Goal: Task Accomplishment & Management: Complete application form

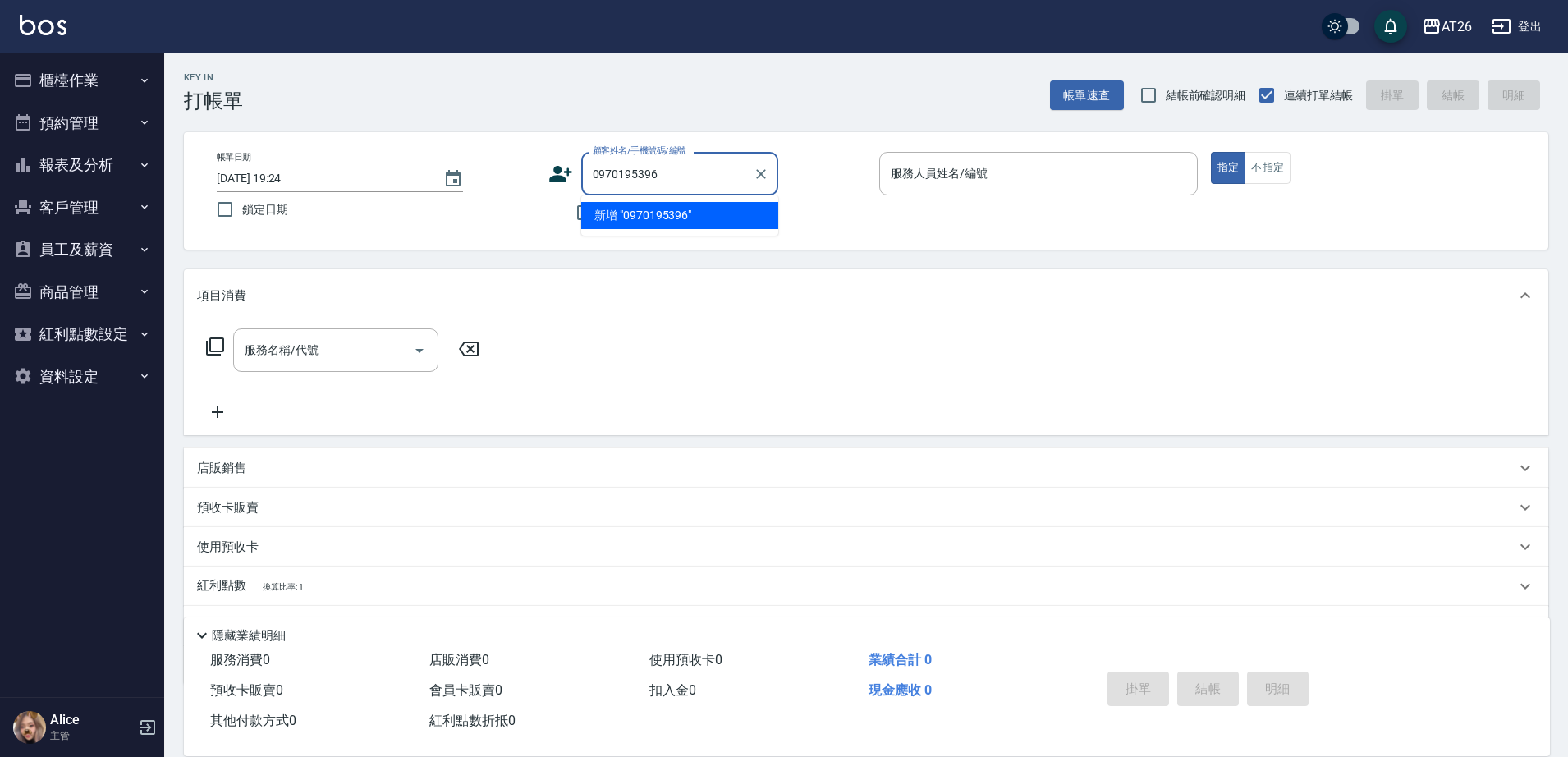
type input "0970195396"
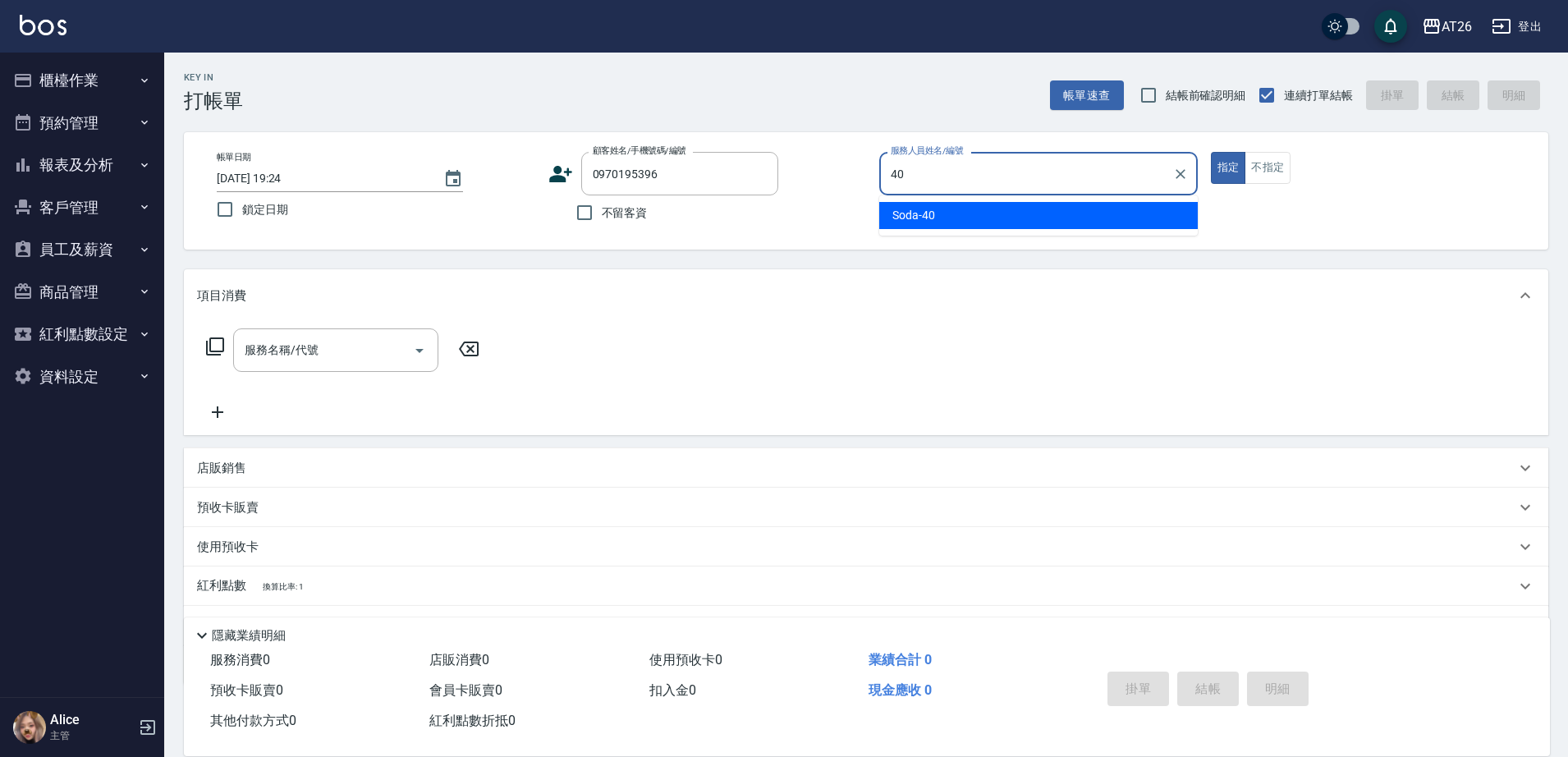
type input "Soda-40"
type button "true"
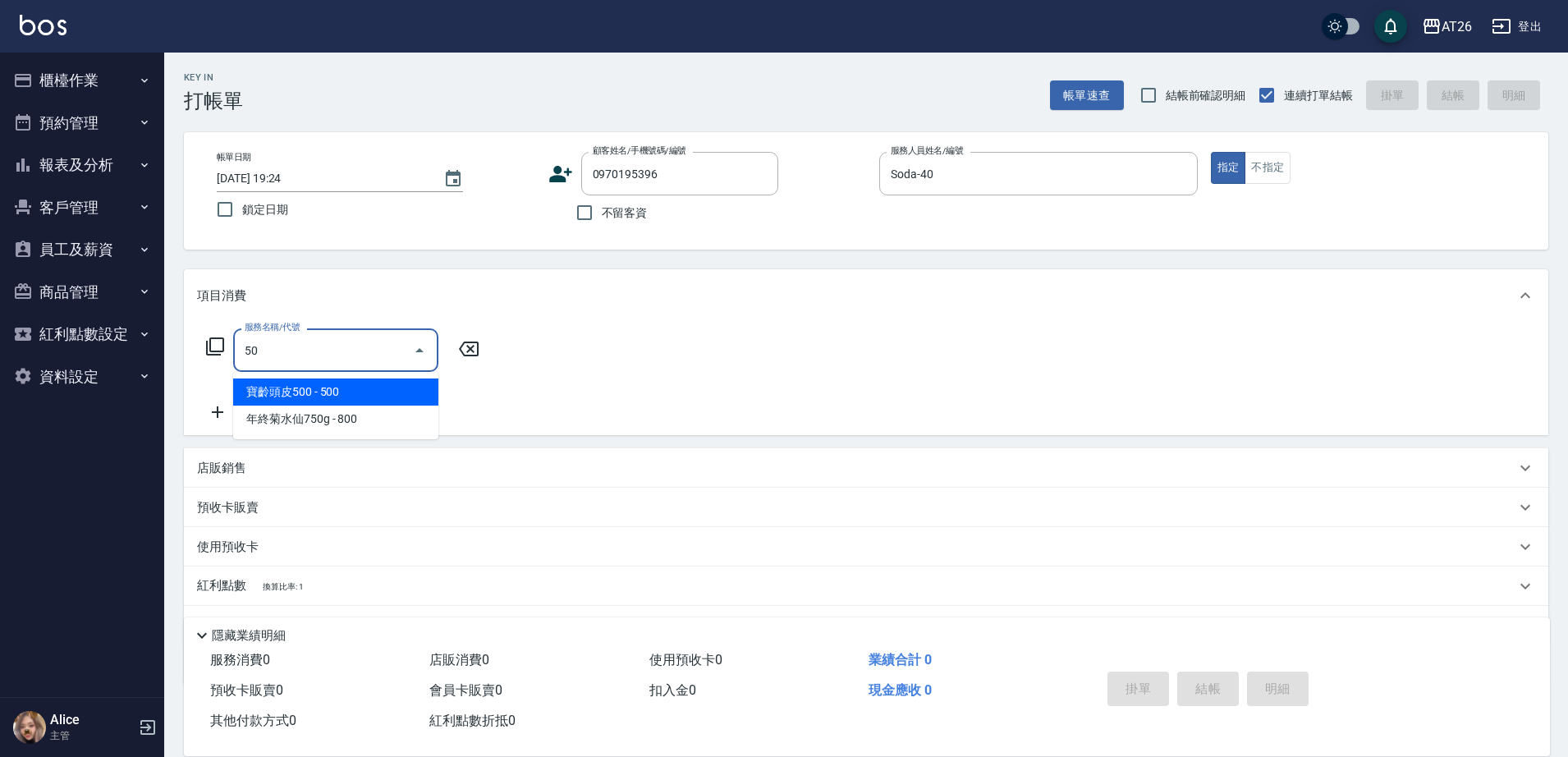
type input "501"
type input "120"
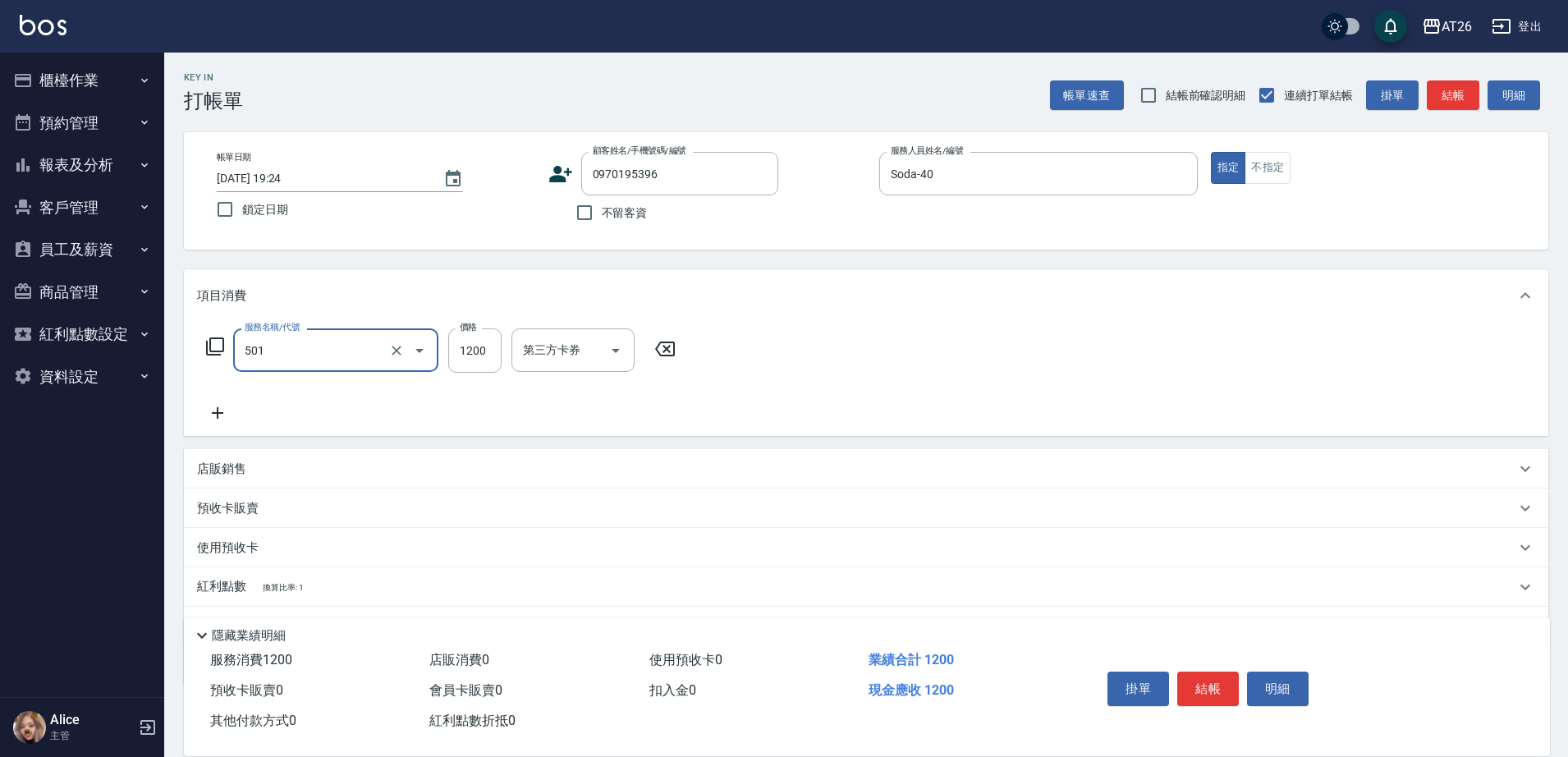
type input "染髮(501)"
type input "2"
type input "0"
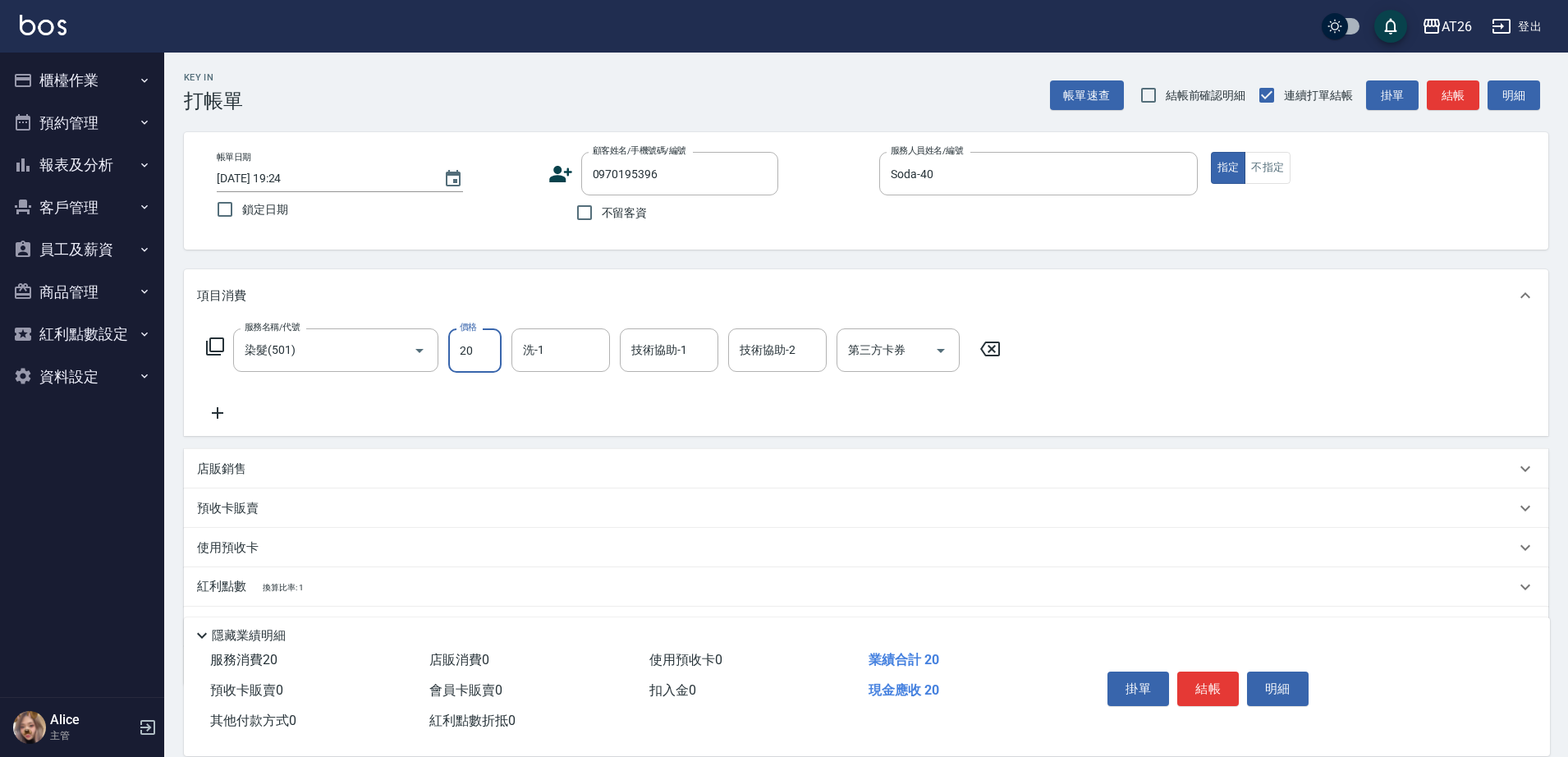
type input "200"
type input "20"
type input "2000"
type input "200"
type input "2000"
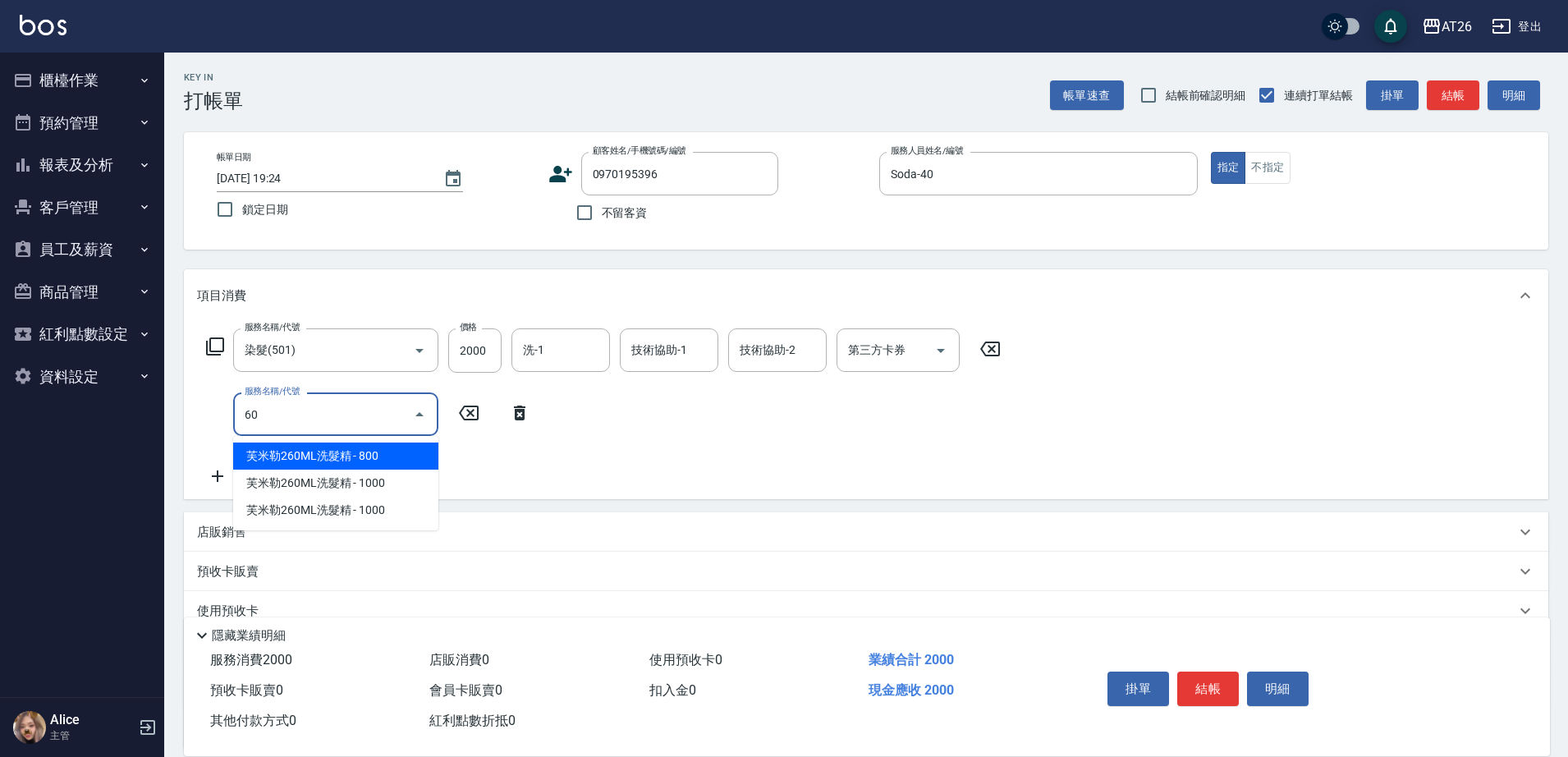
type input "601"
type input "230"
type input "自護髮(601)"
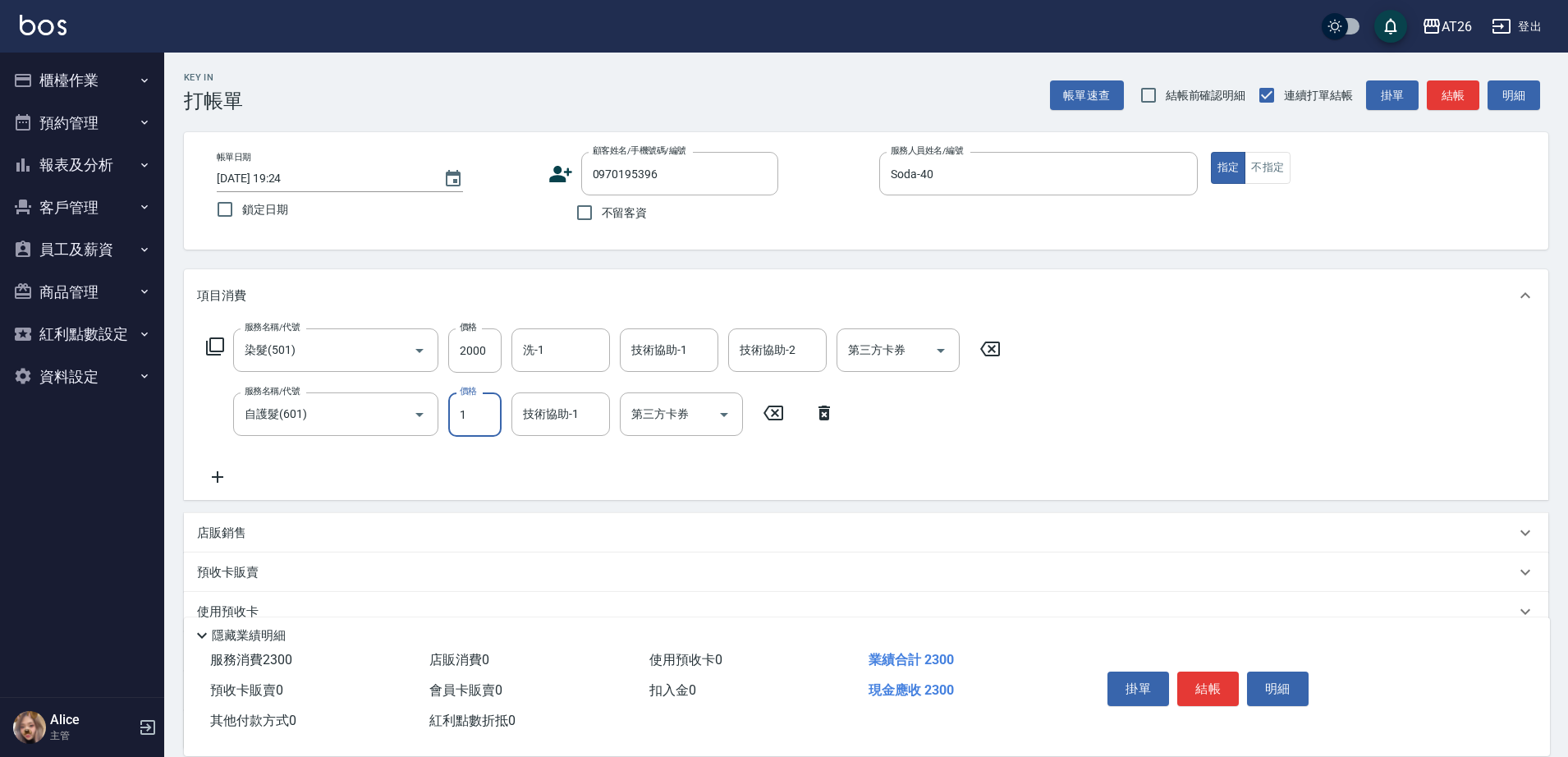
type input "15"
type input "200"
type input "150"
type input "210"
type input "1500"
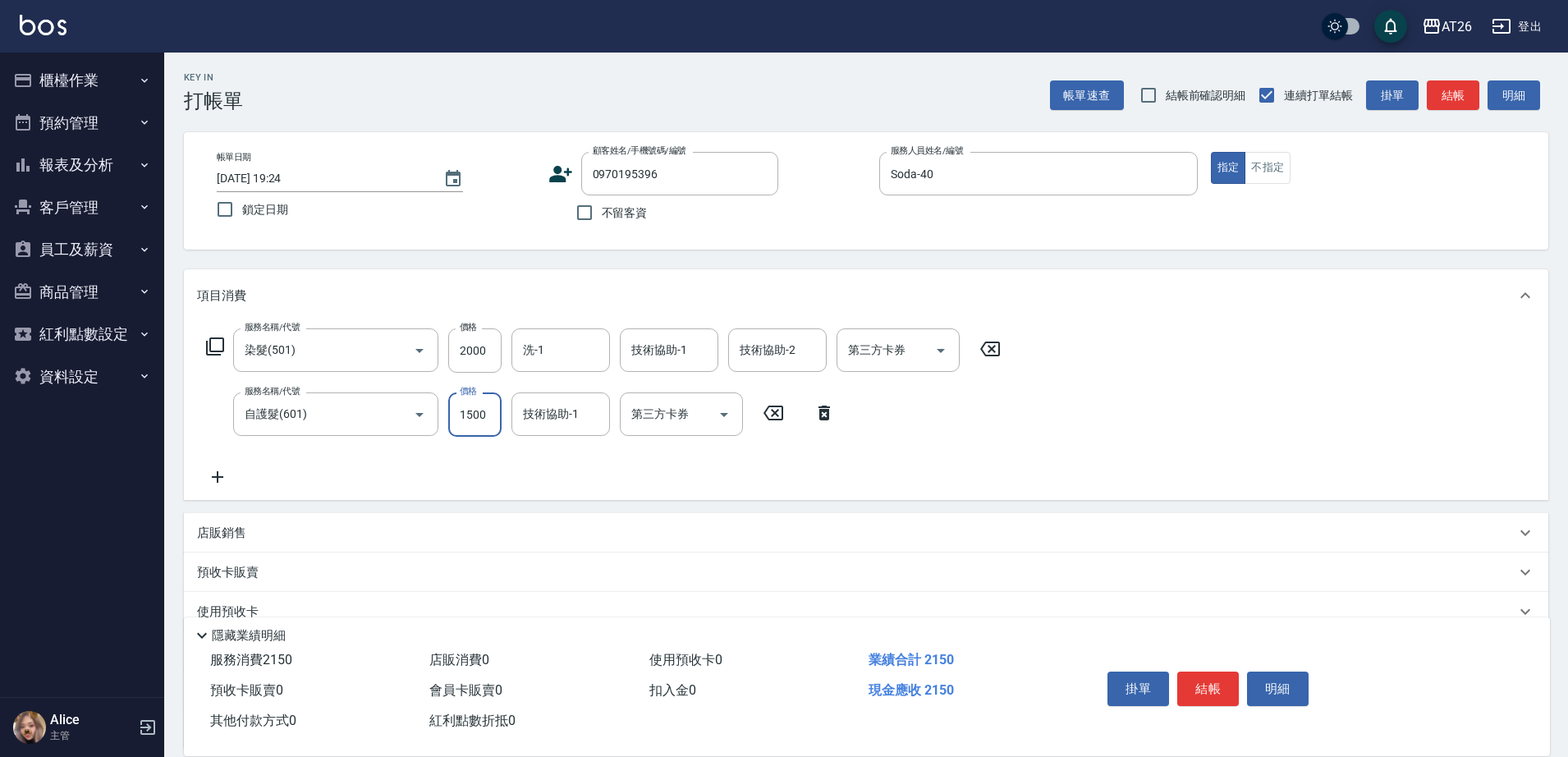
type input "350"
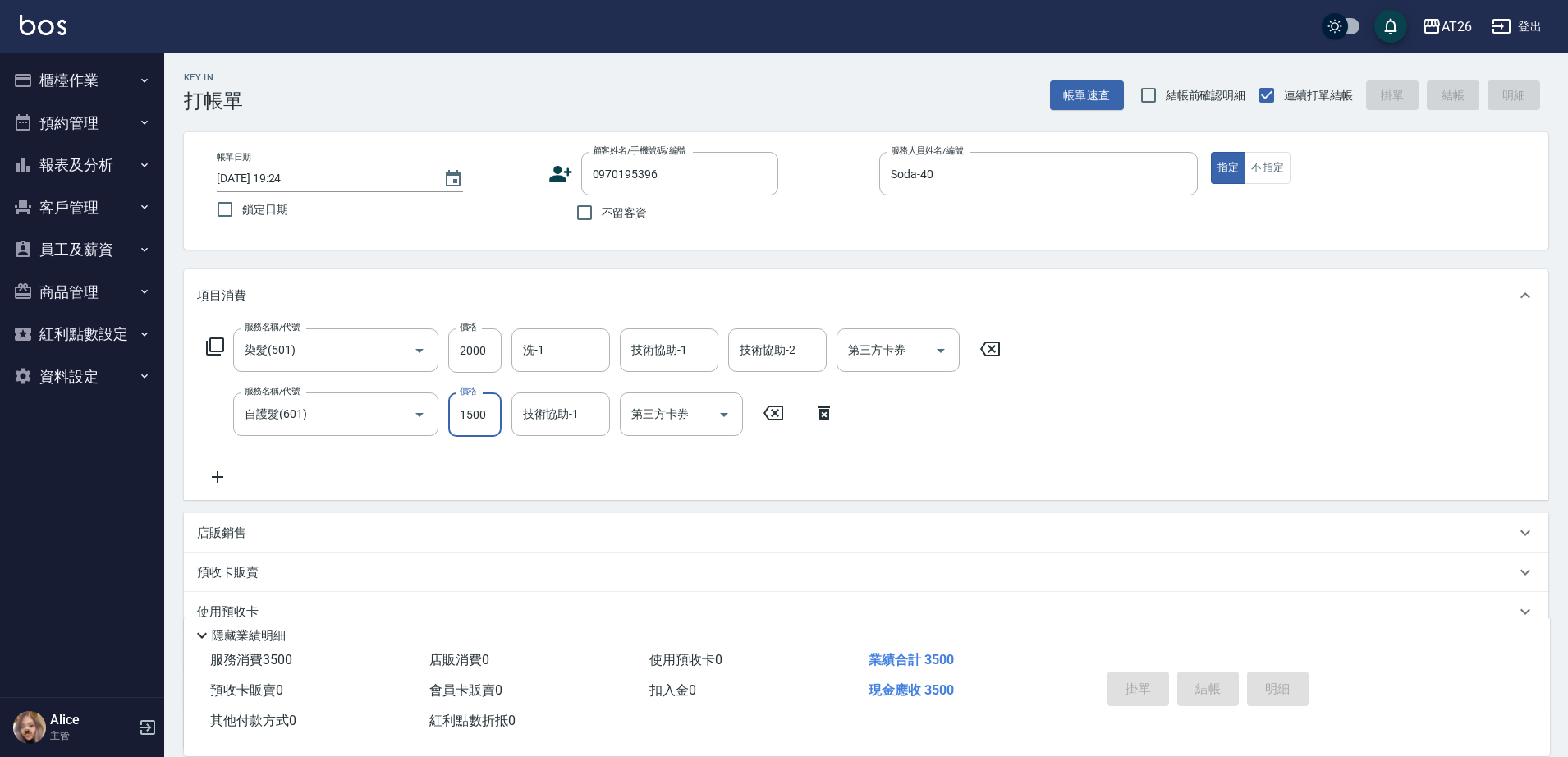
type input "0"
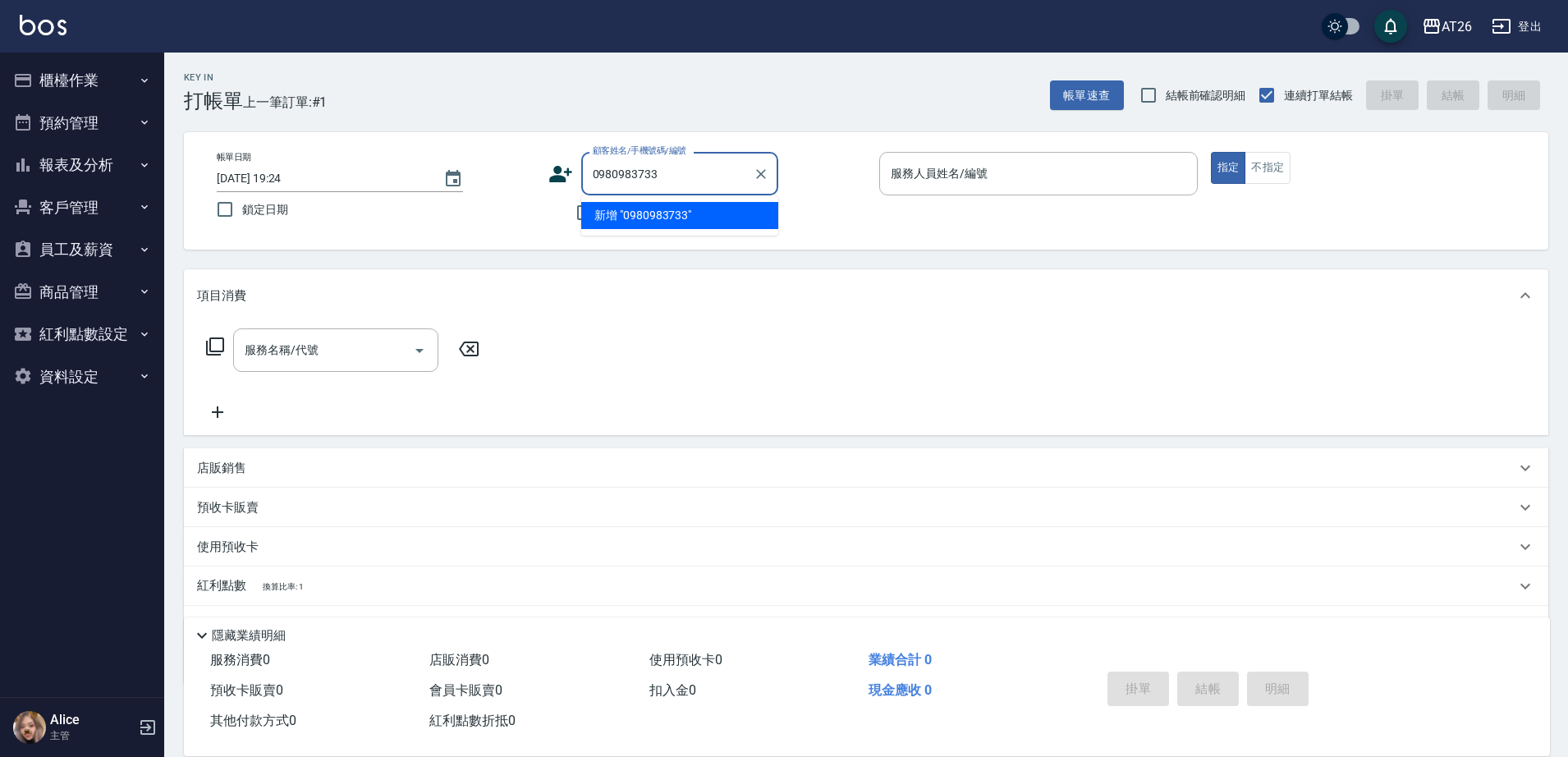
type input "0980983733"
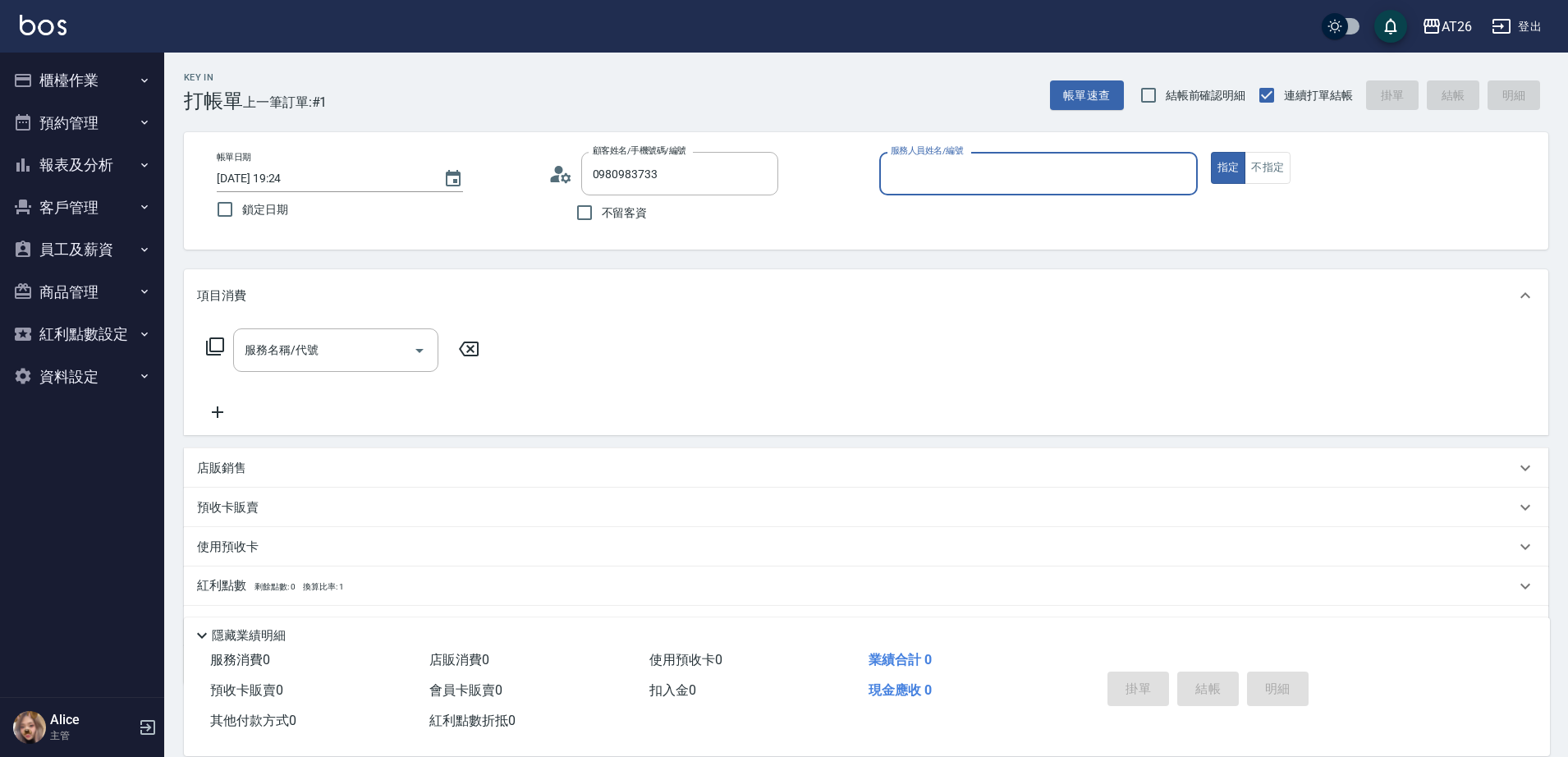
type input "[PERSON_NAME]/0980983733/null"
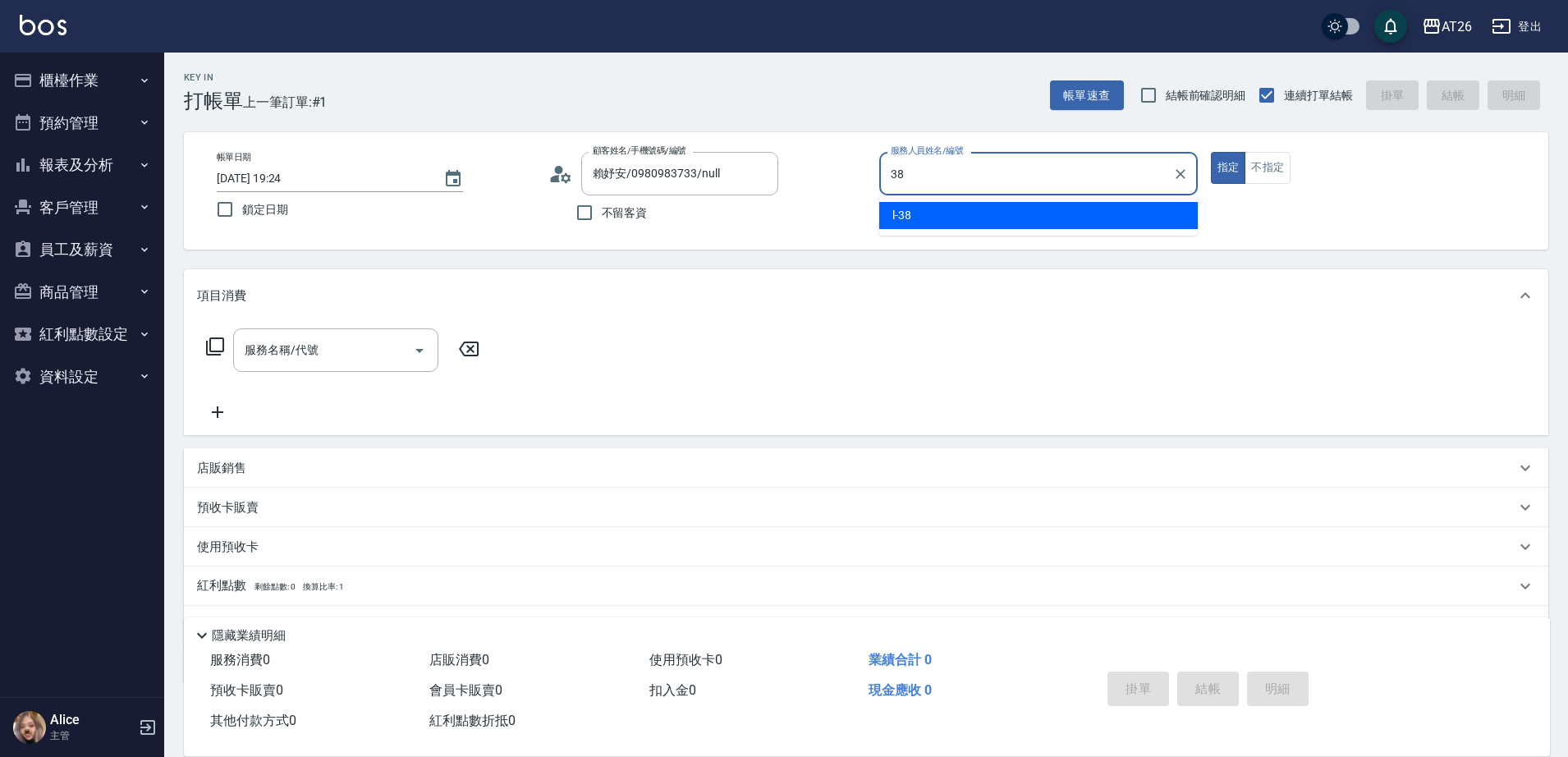
type input "l-38"
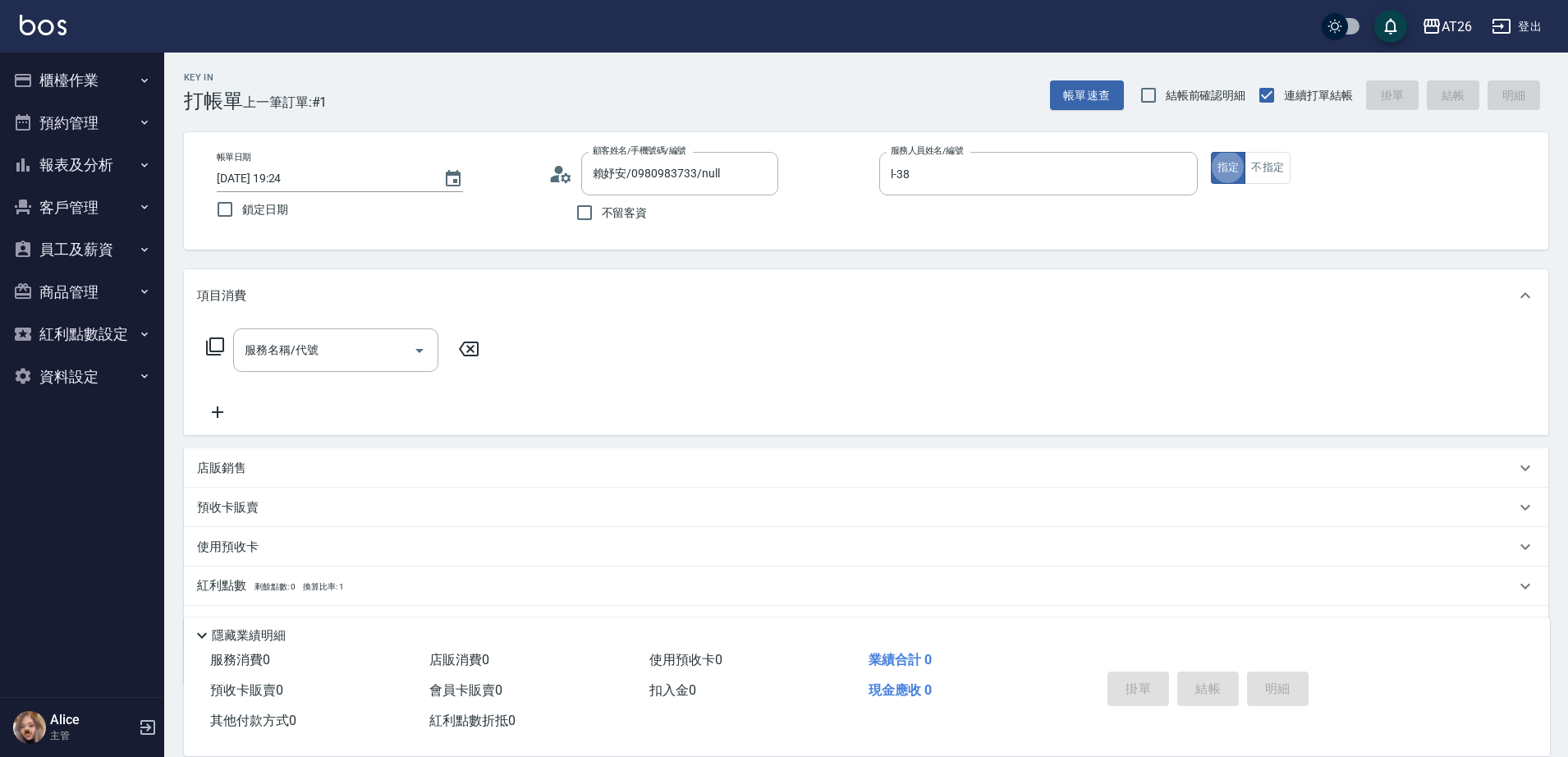
type button "true"
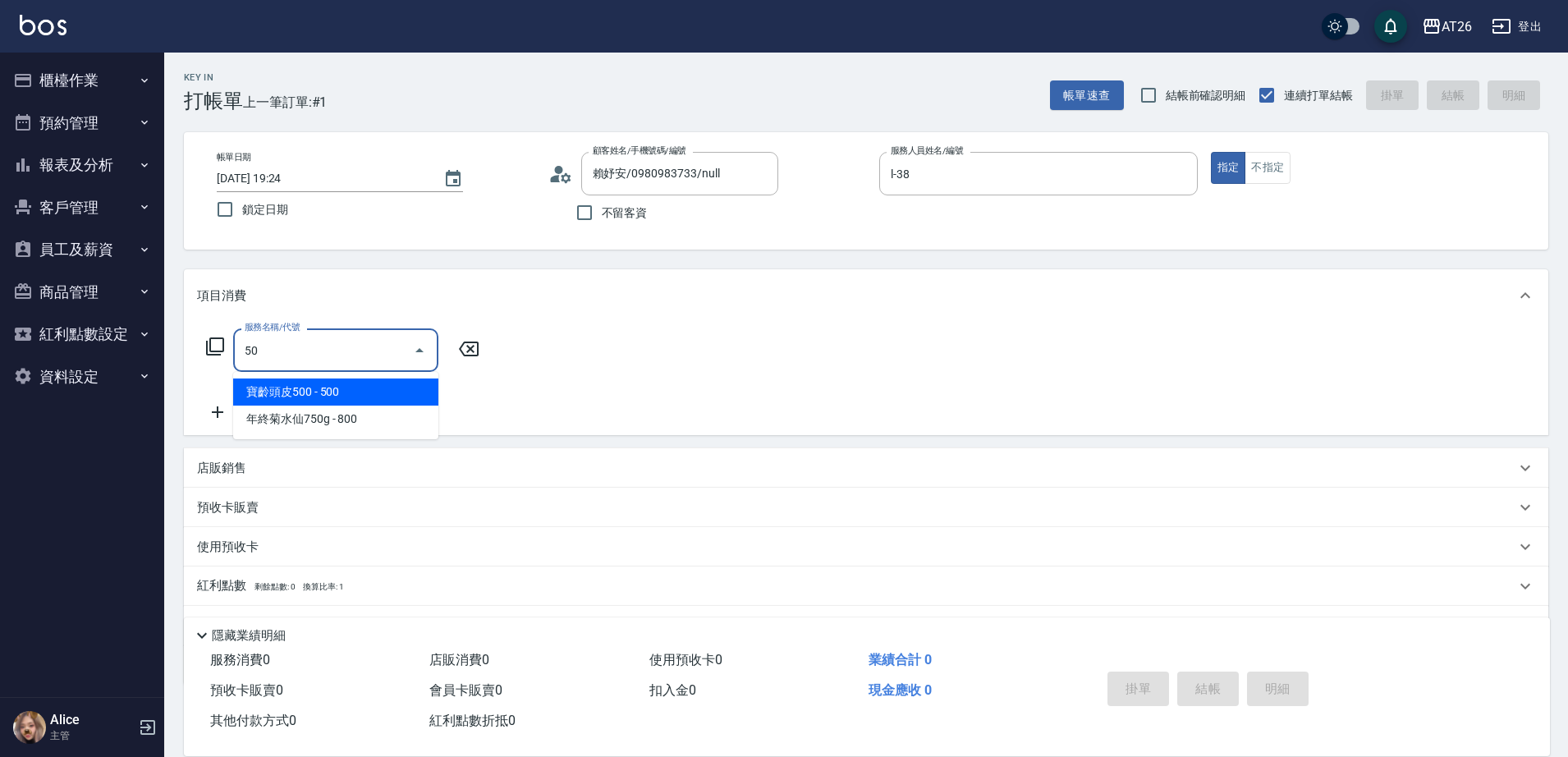
type input "501"
type input "120"
type input "染髮(501)"
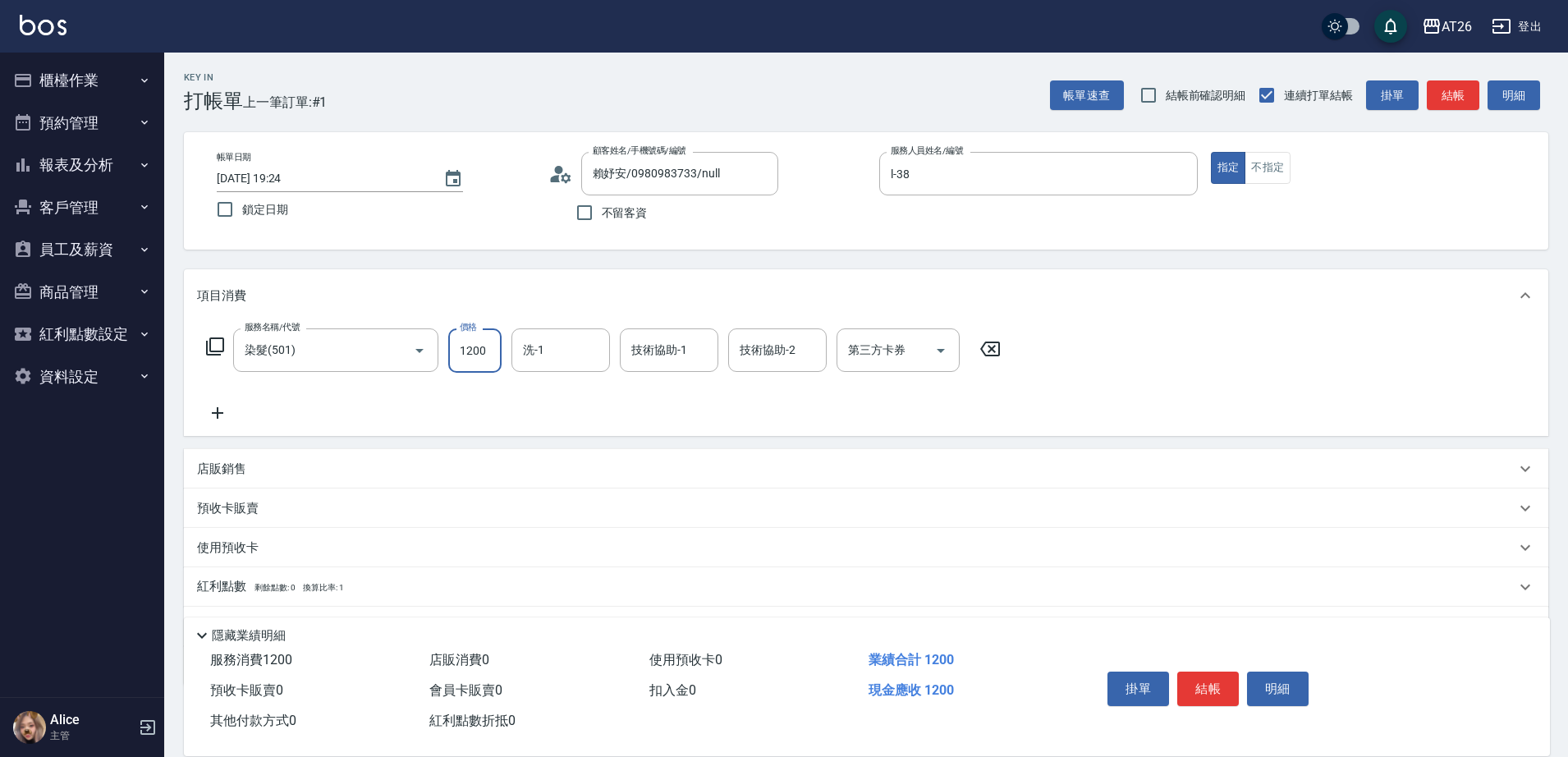
type input "1"
type input "0"
type input "189"
type input "10"
type input "1899"
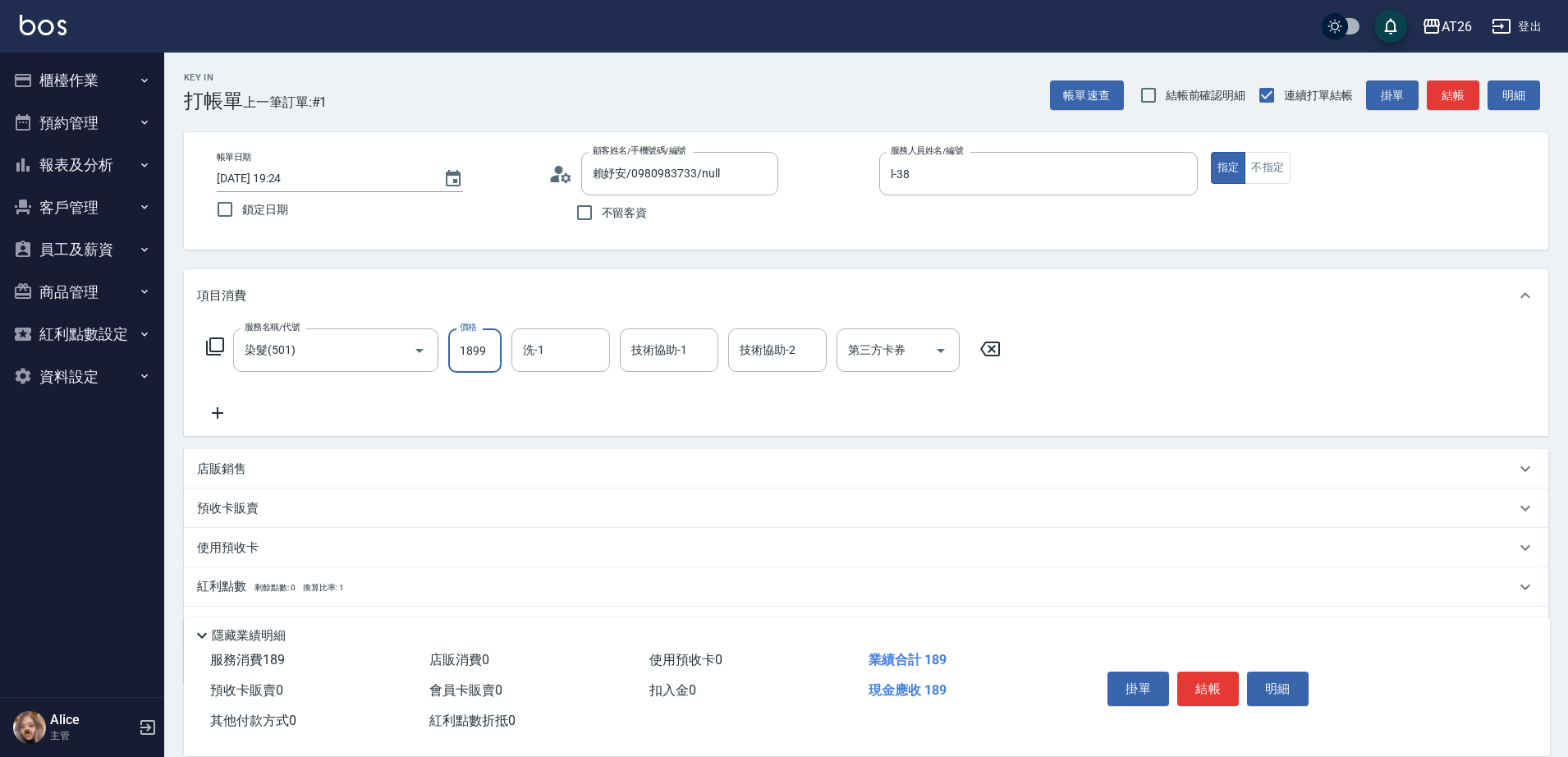
type input "180"
type input "1899"
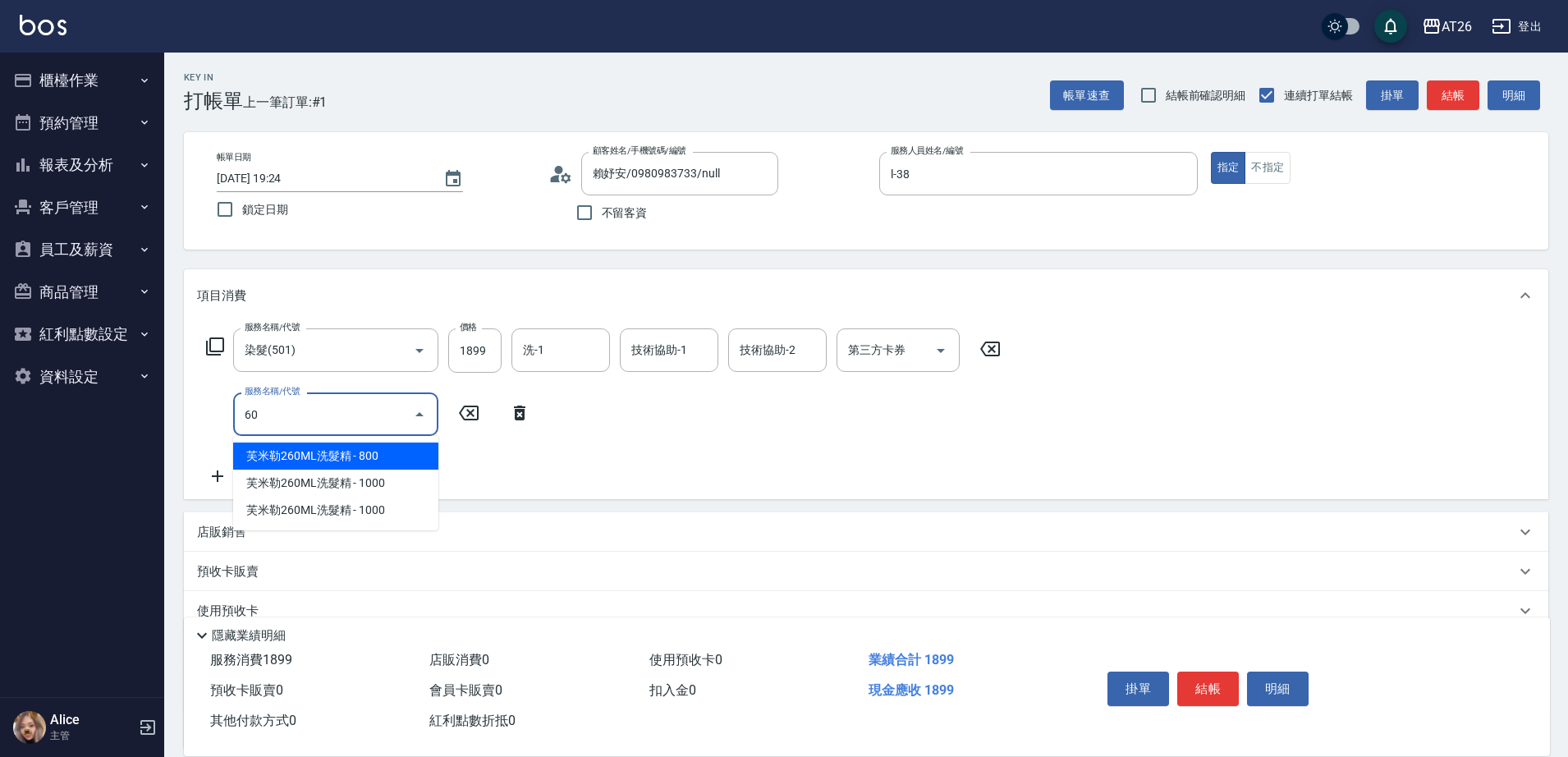
type input "601"
type input "210"
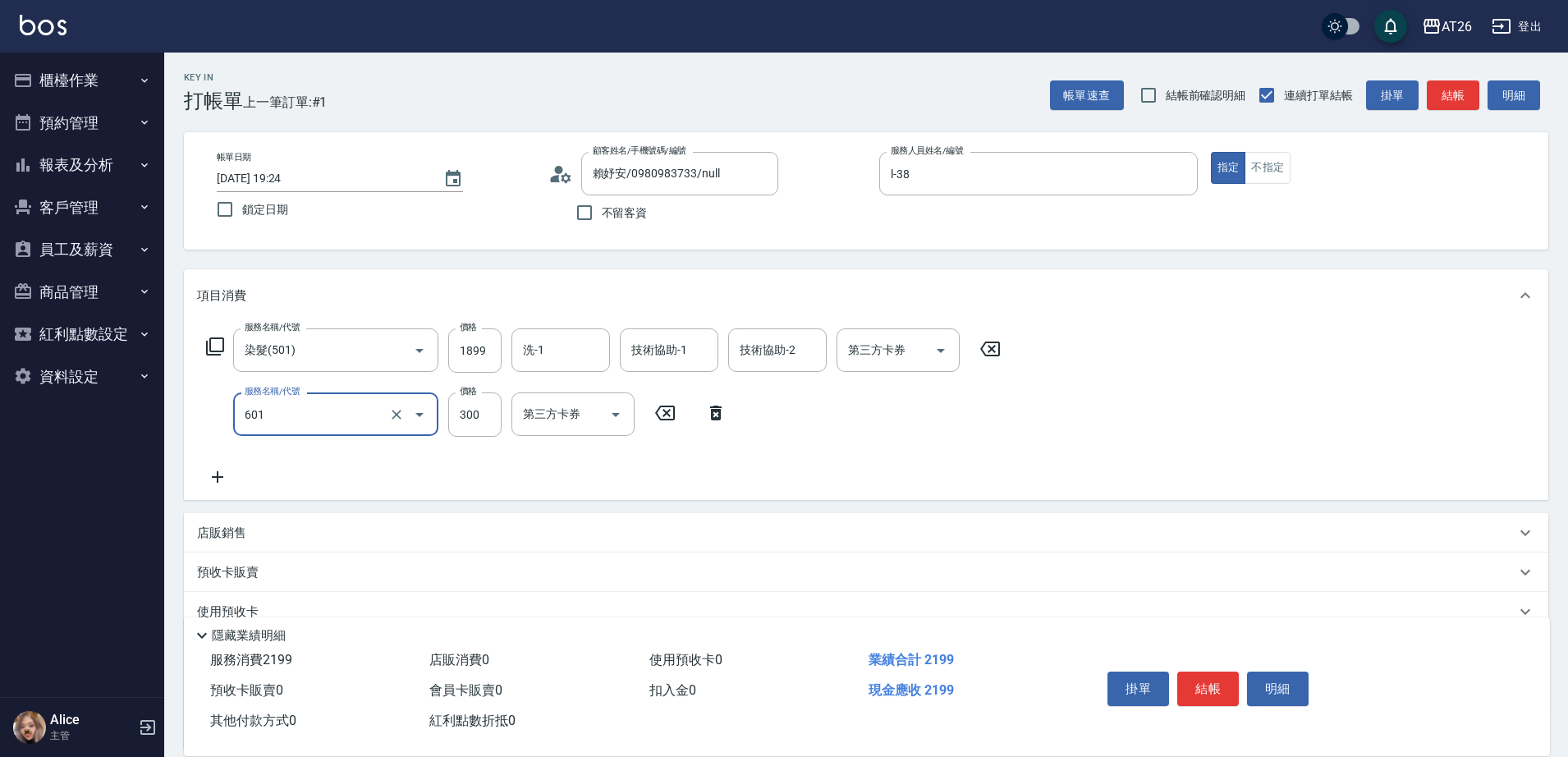
type input "自護髮(601)"
type input "1"
type input "190"
type input "160"
type input "200"
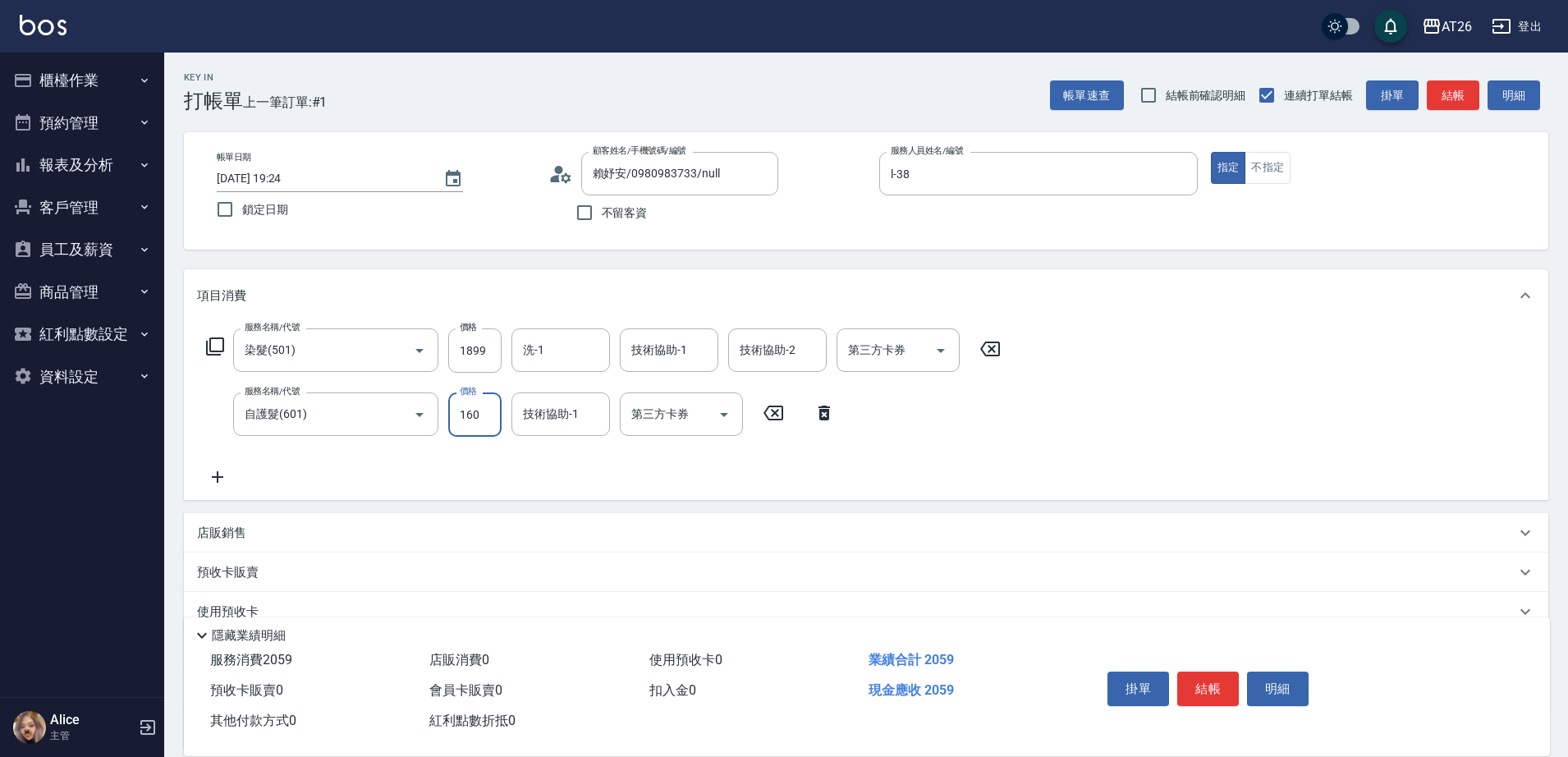
type input "1600"
type input "340"
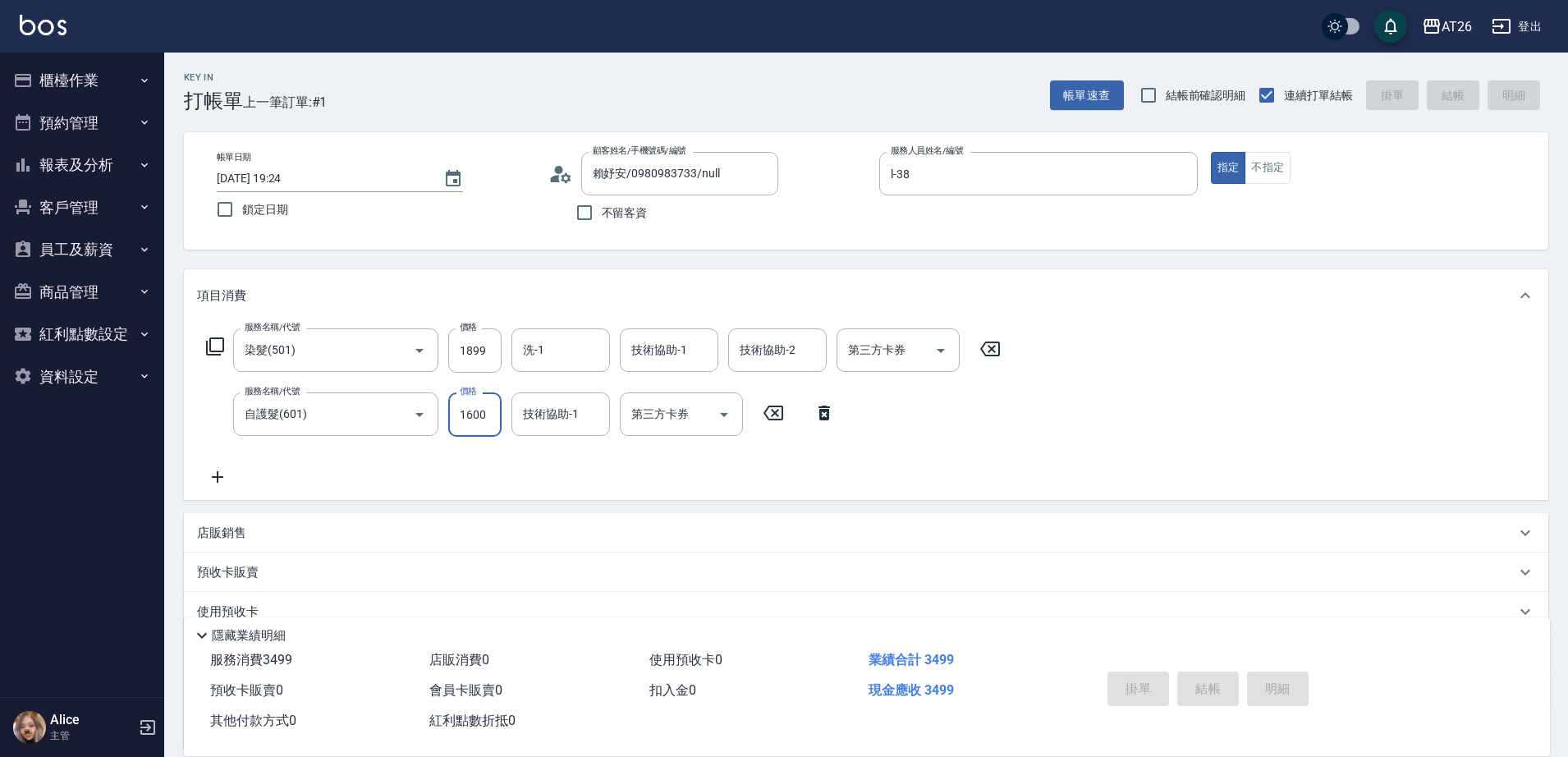
type input "[DATE] 19:25"
type input "0"
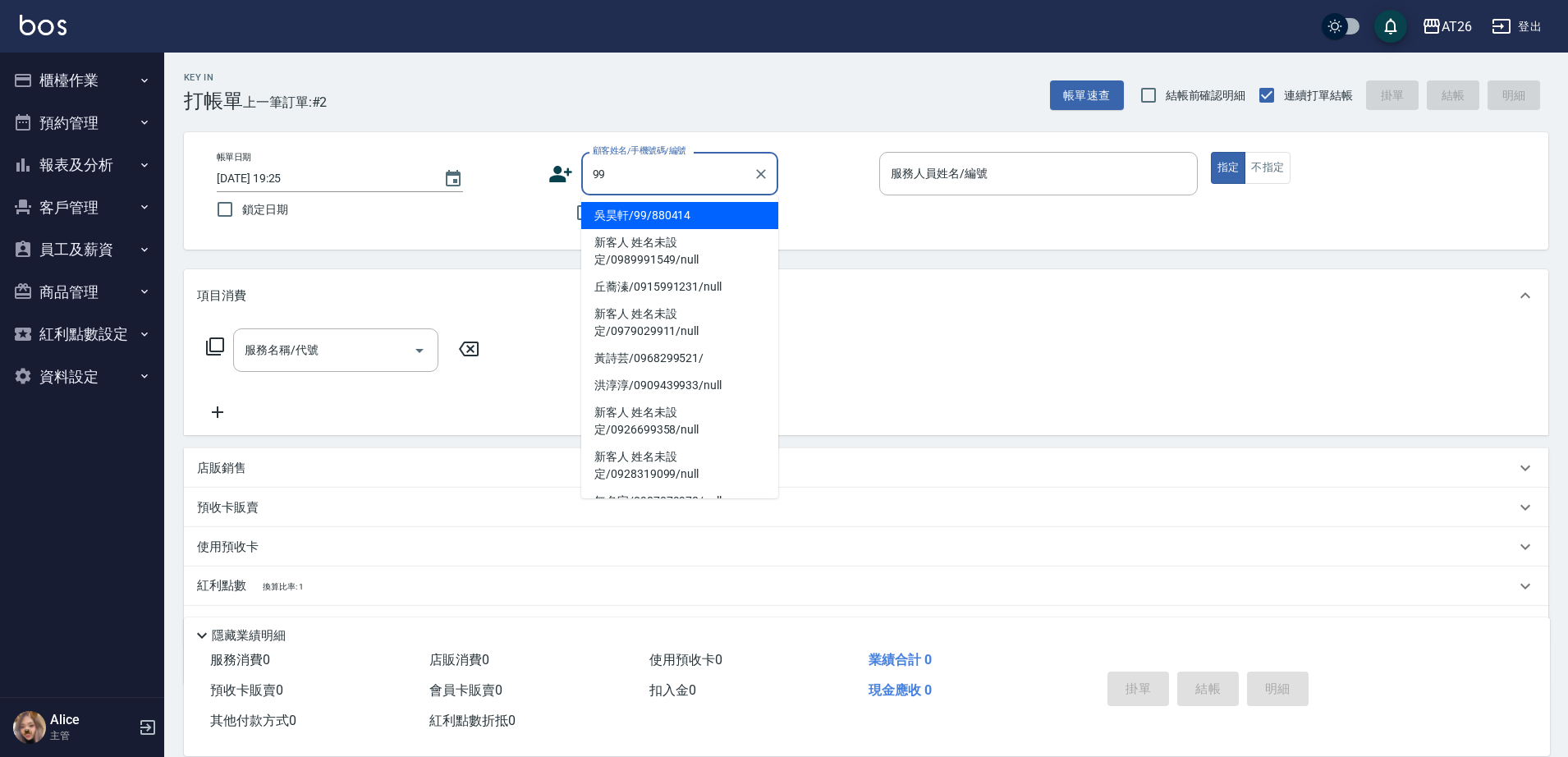
type input "吳昊軒/99/880414"
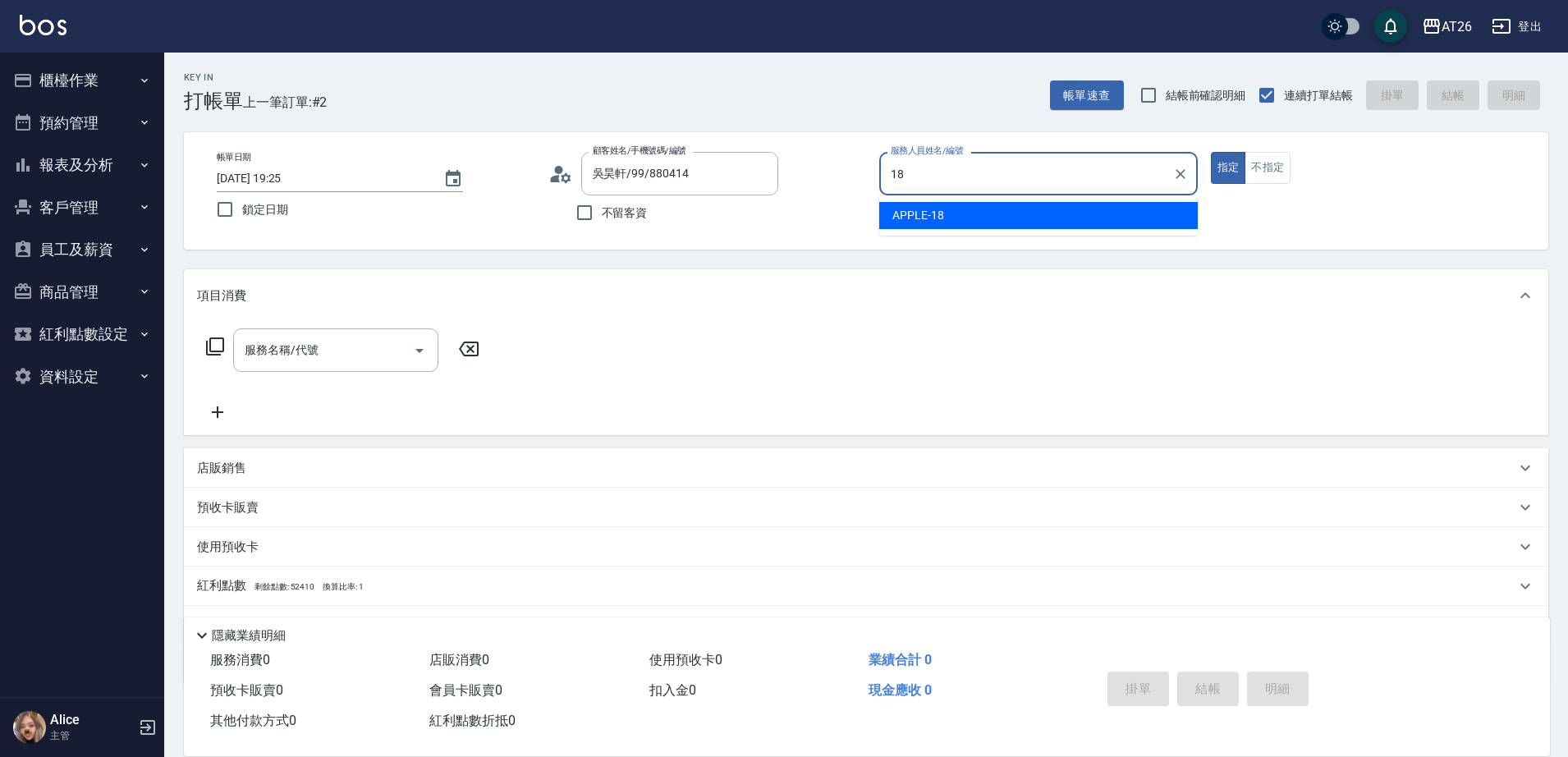
type input "APPLE-18"
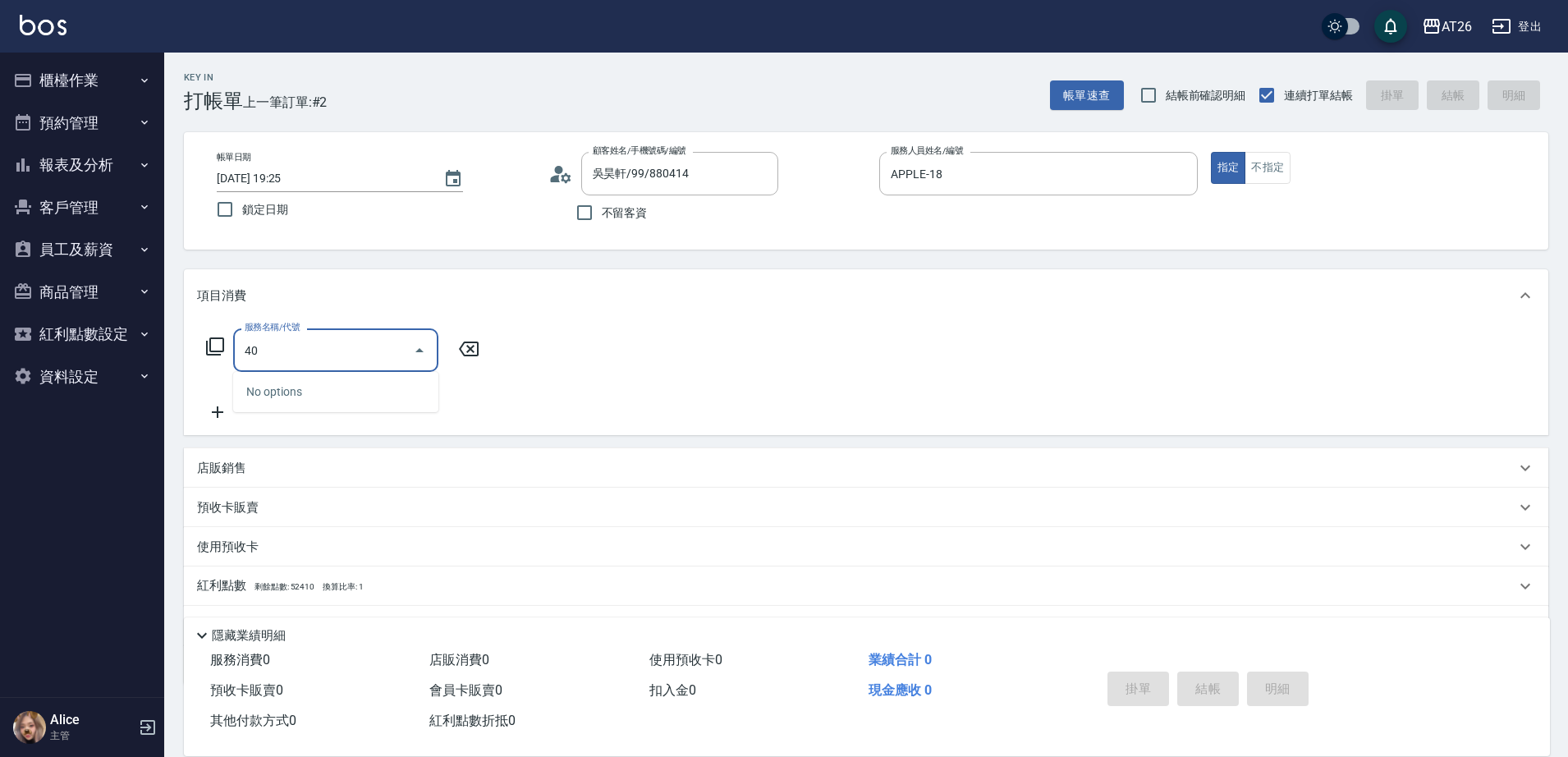
type input "401"
type input "20"
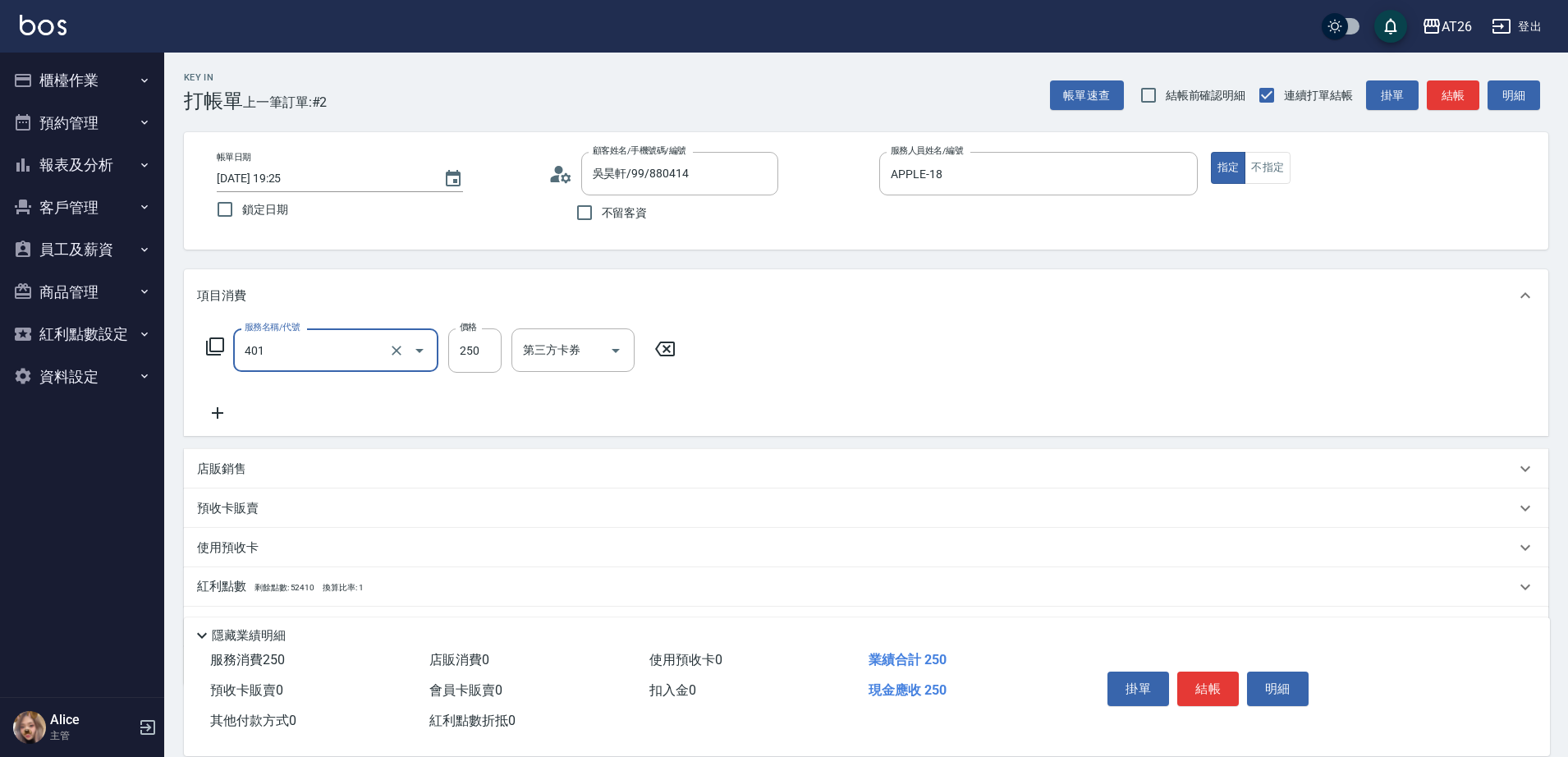
type input "剪髮(401)"
type input "6"
type input "0"
type input "600"
type input "60"
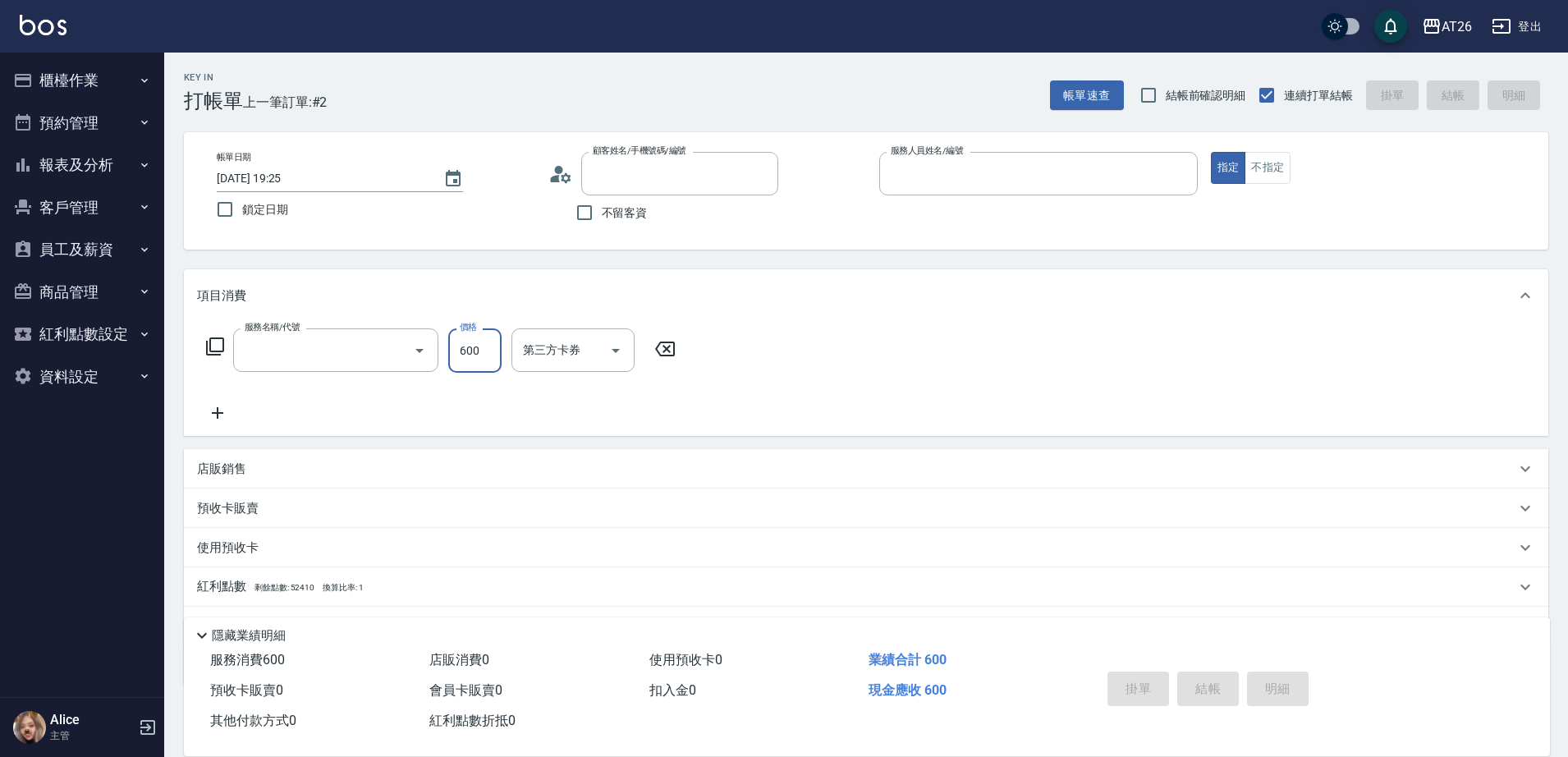
type input "0"
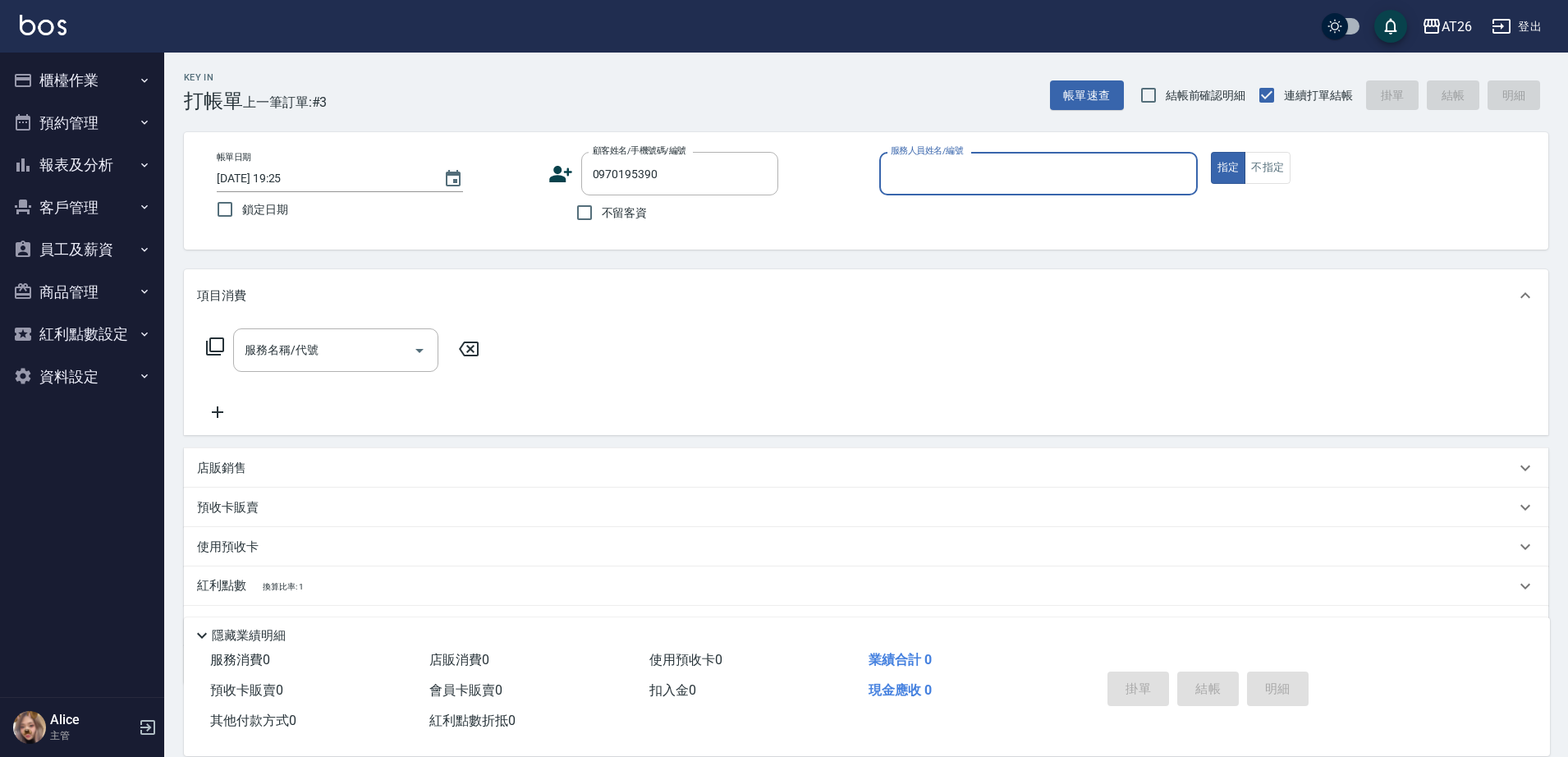
type input "0970195390"
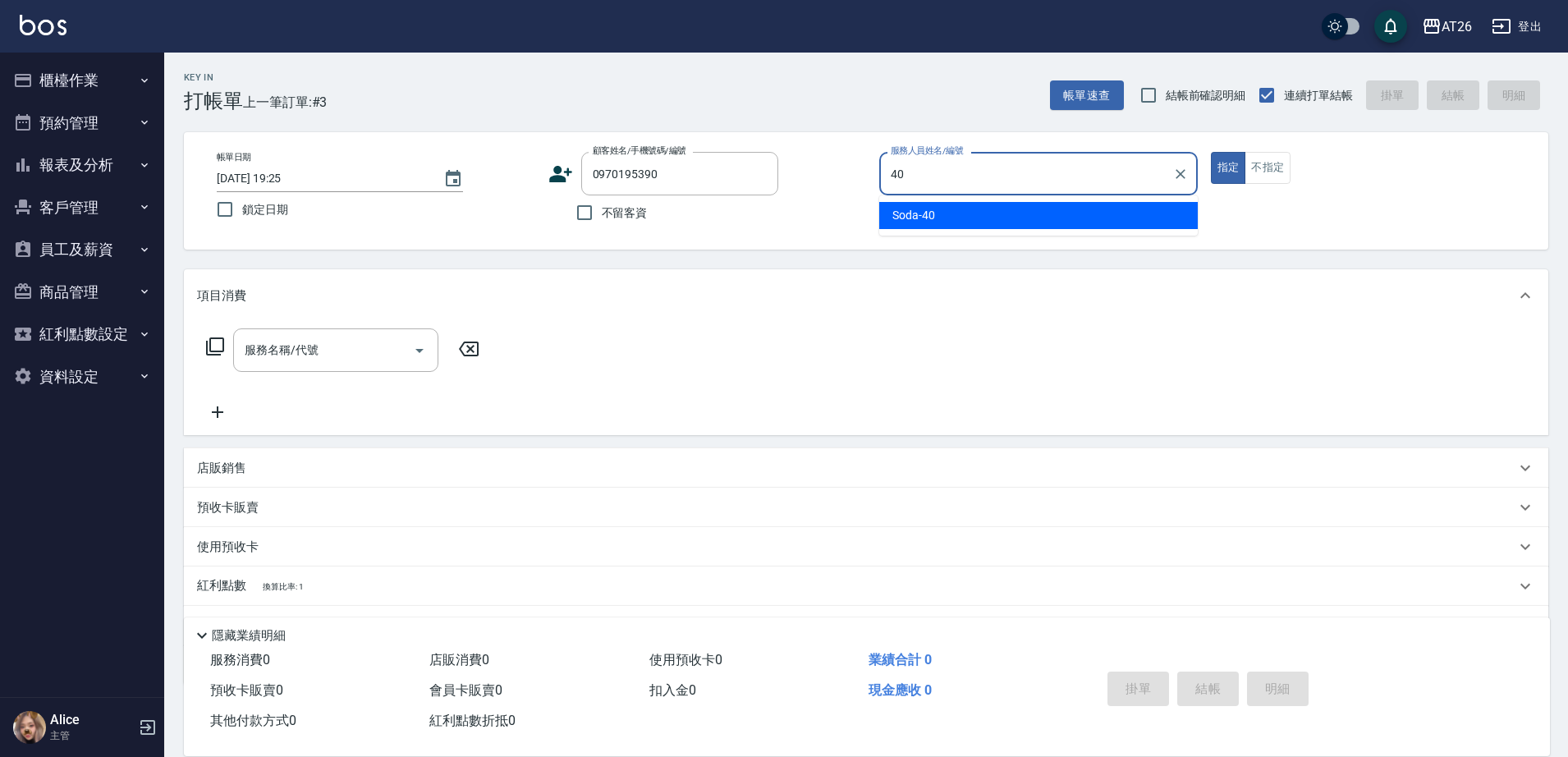
type input "Soda-40"
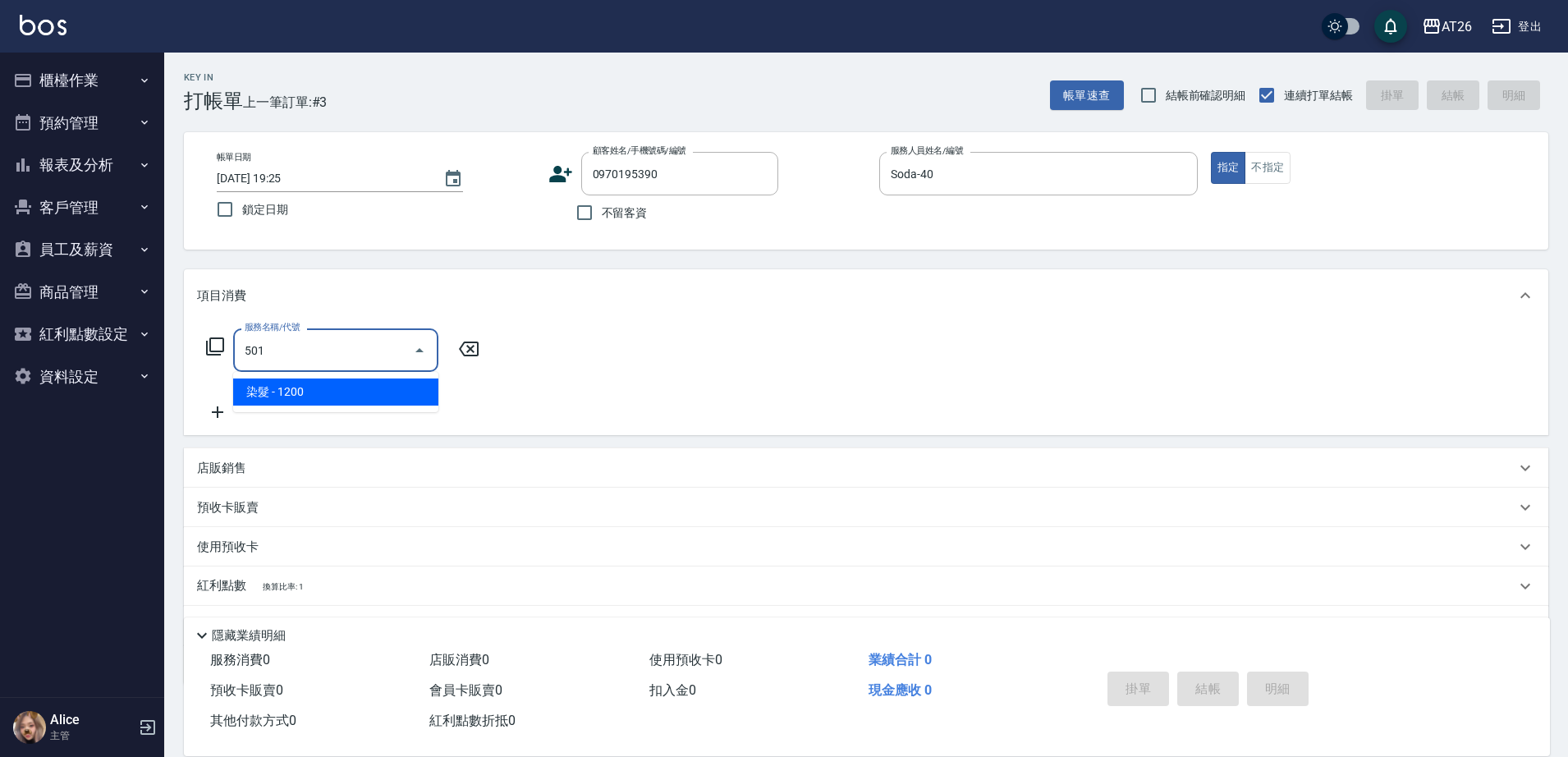
type input "染髮(501)"
type input "120"
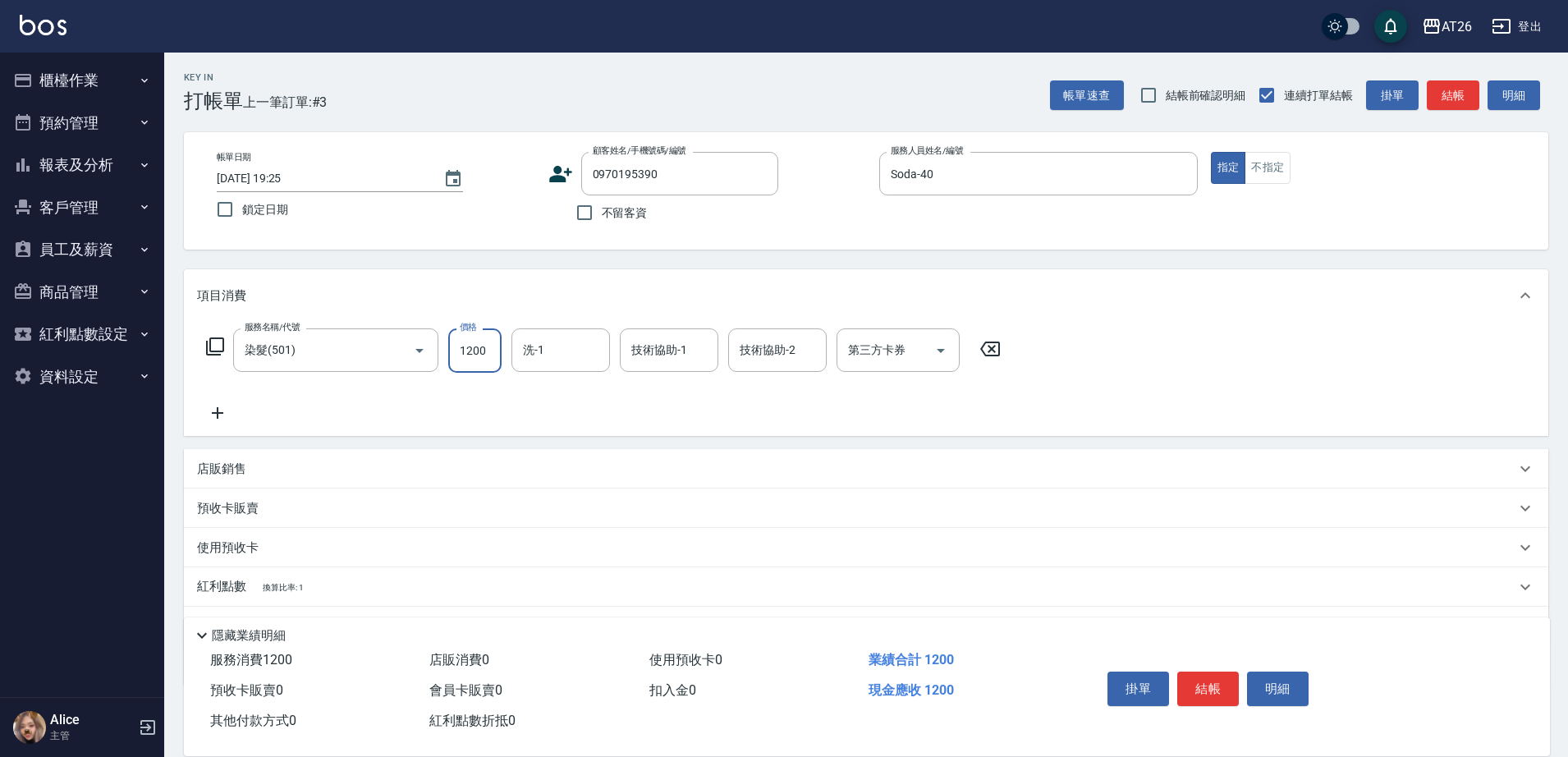
type input "1"
type input "0"
type input "158"
type input "10"
type input "1580"
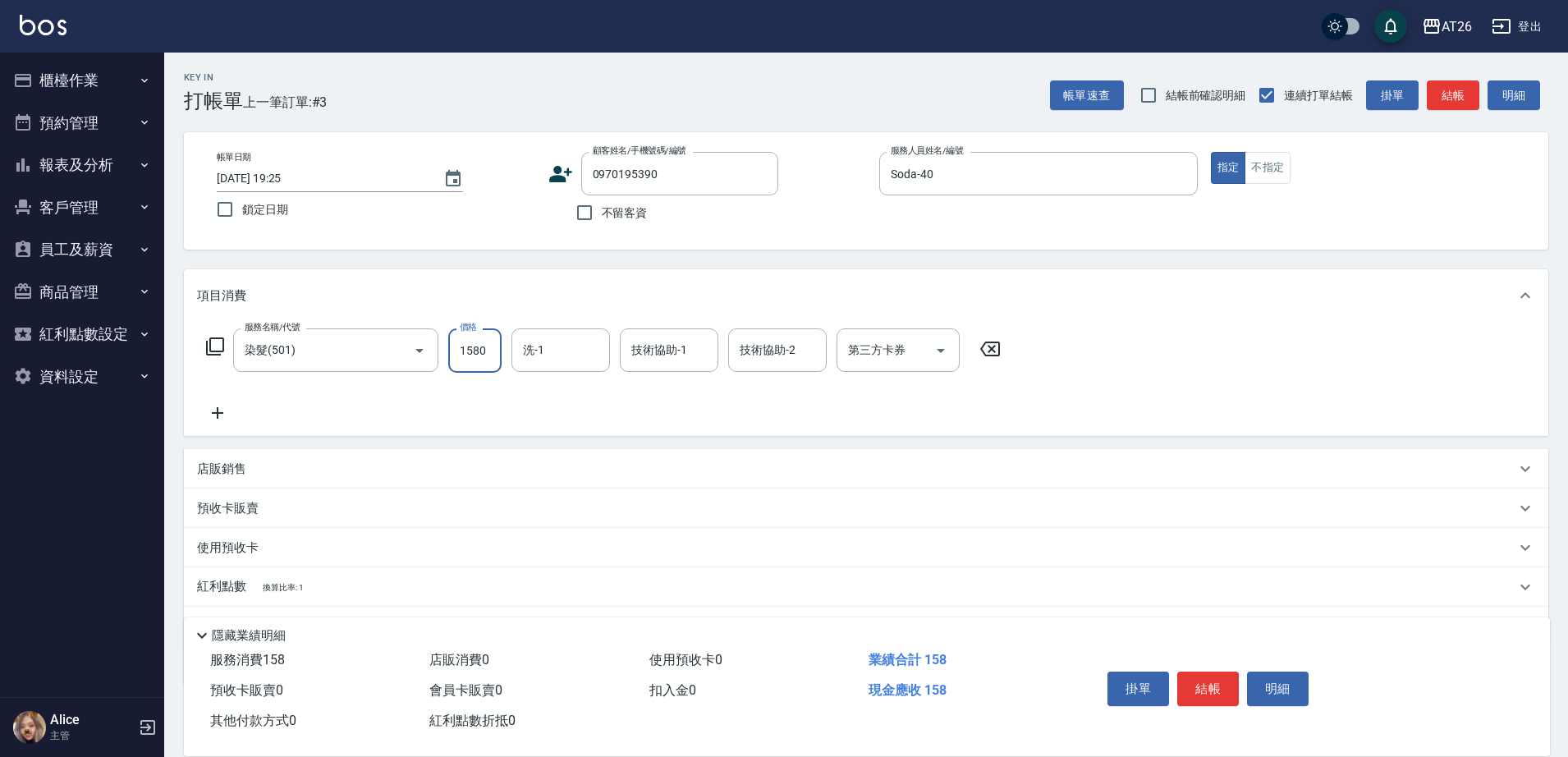
type input "150"
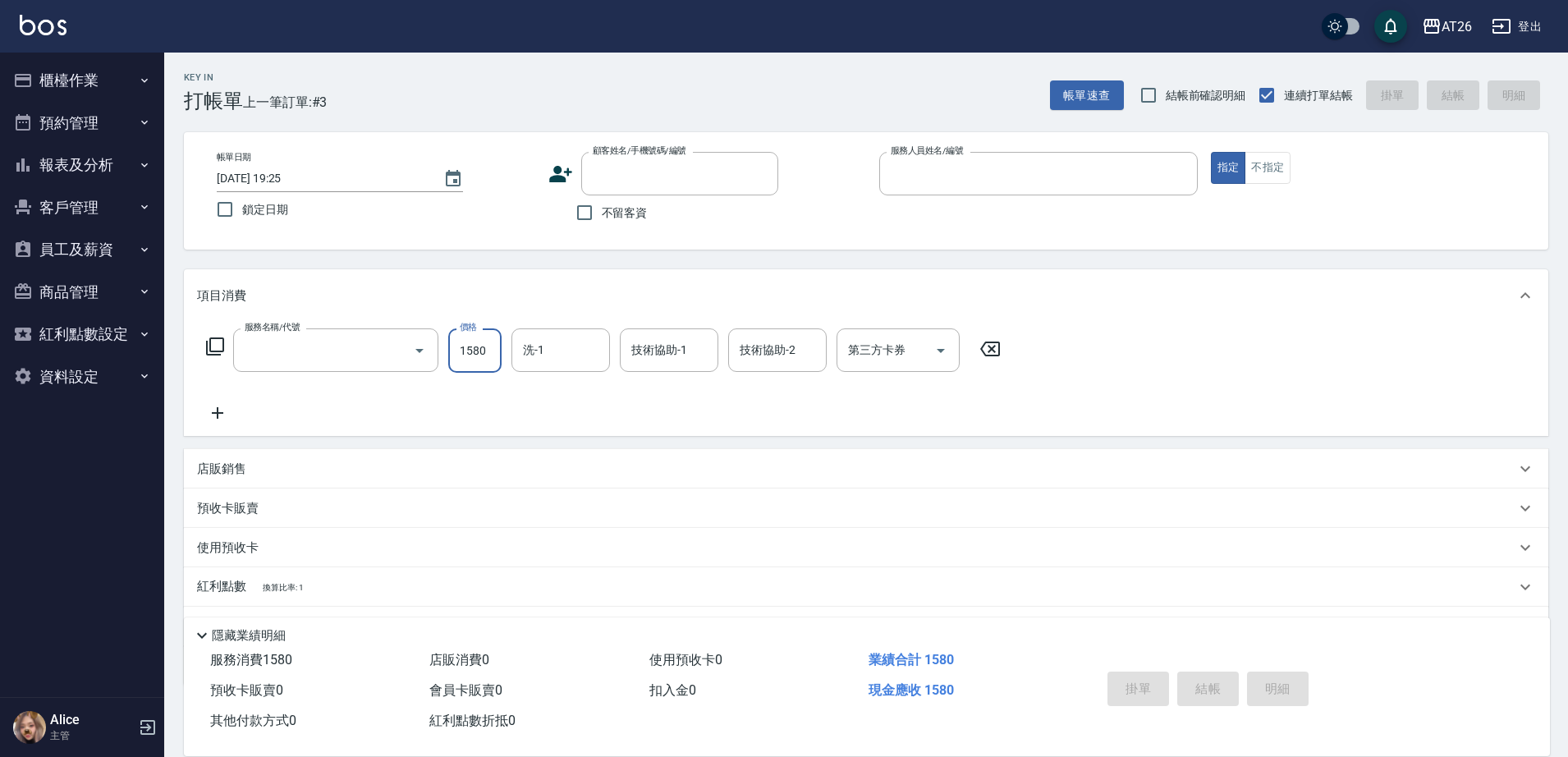
type input "0"
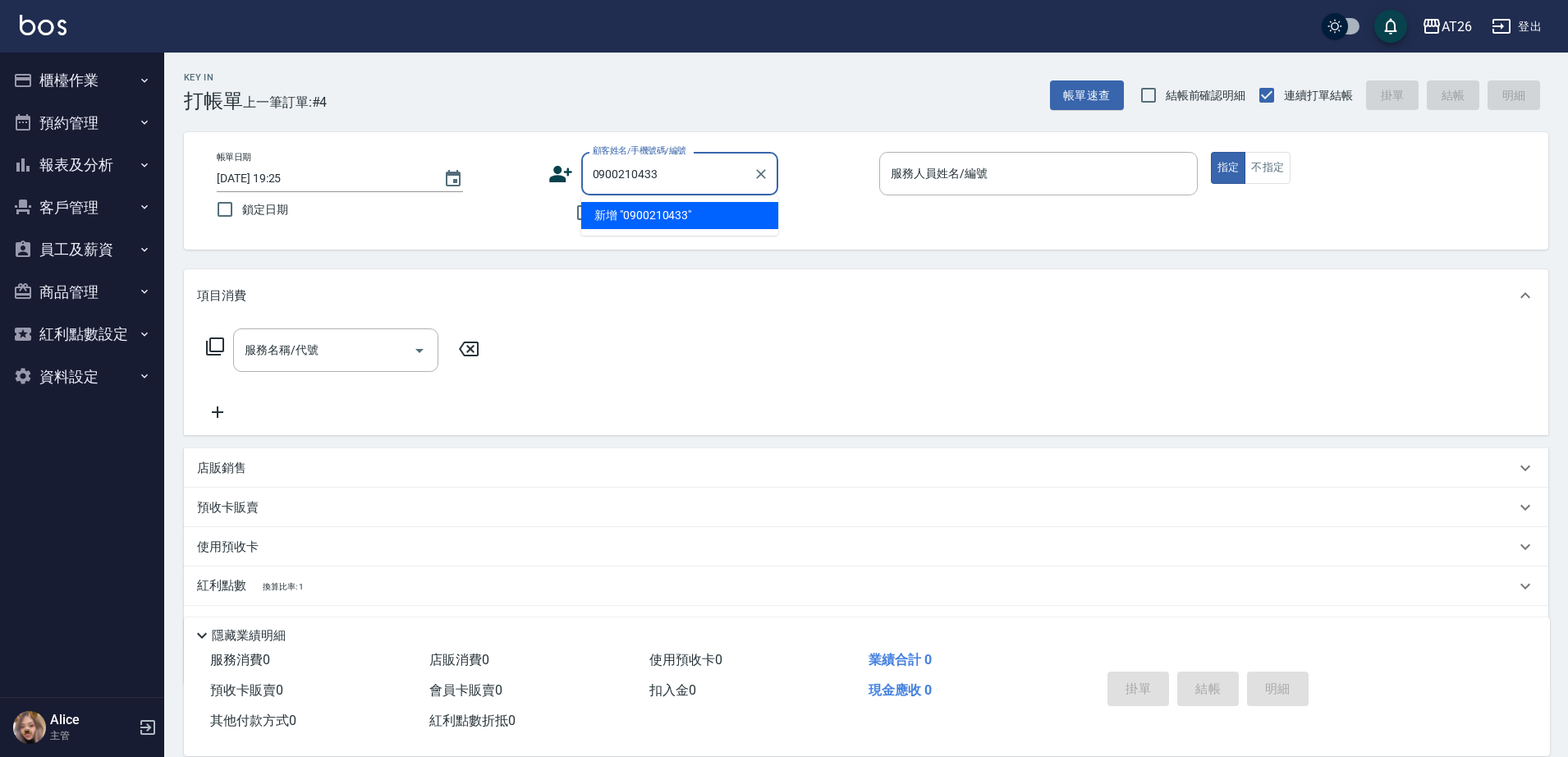
type input "0900210433"
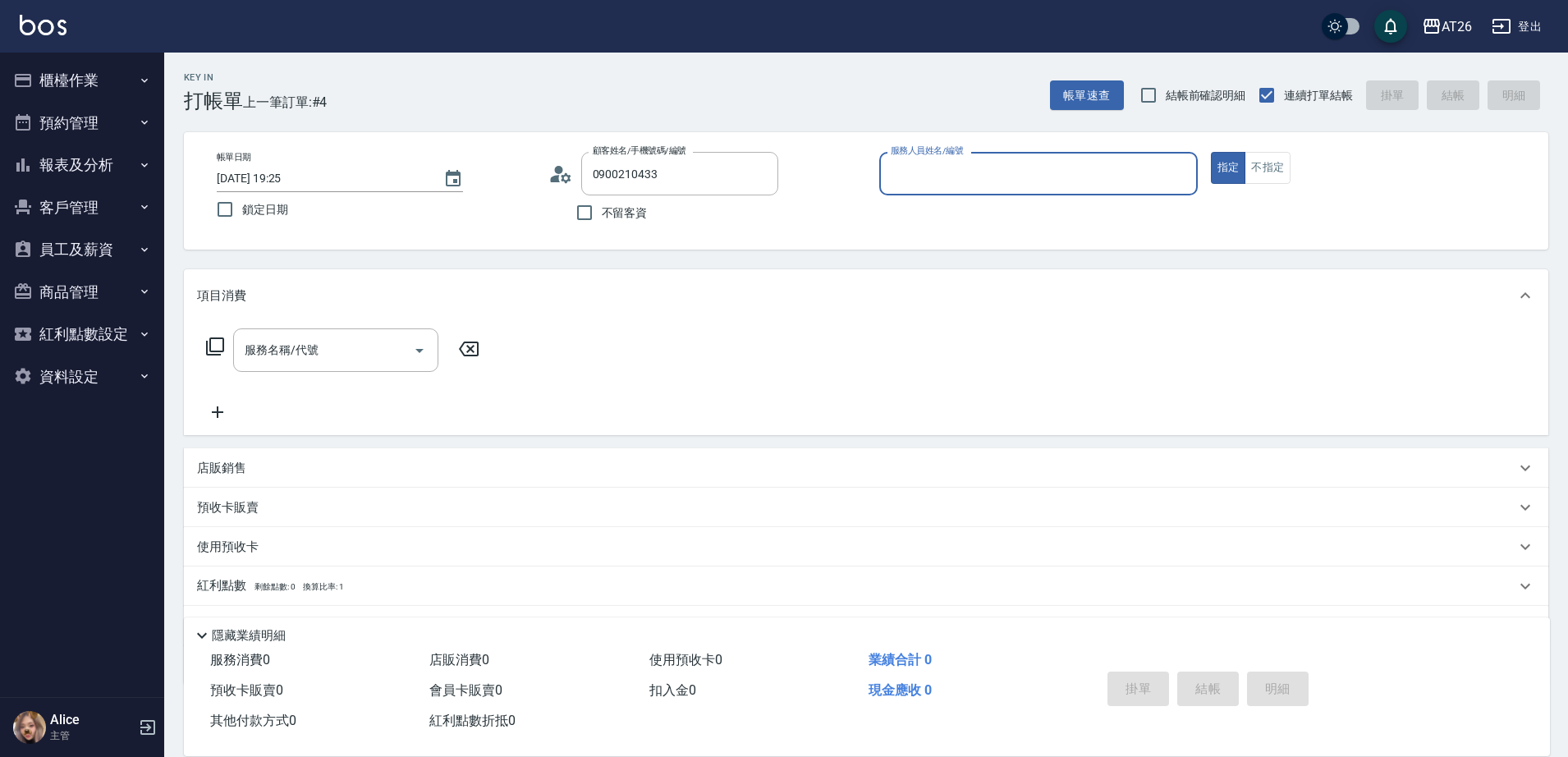
type input "新客人 姓名未設定/0900210433/null"
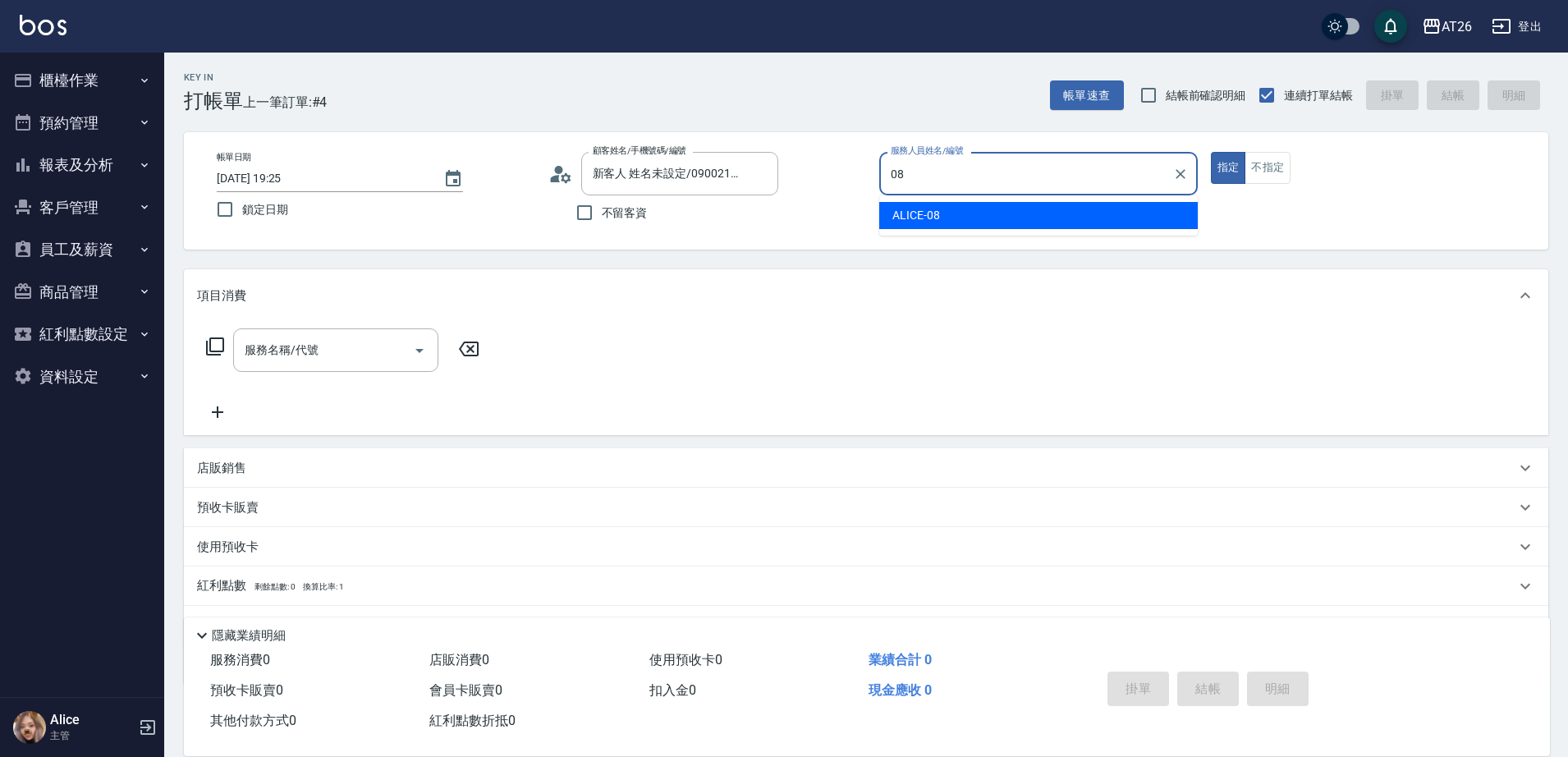
type input "ALICE-08"
type button "true"
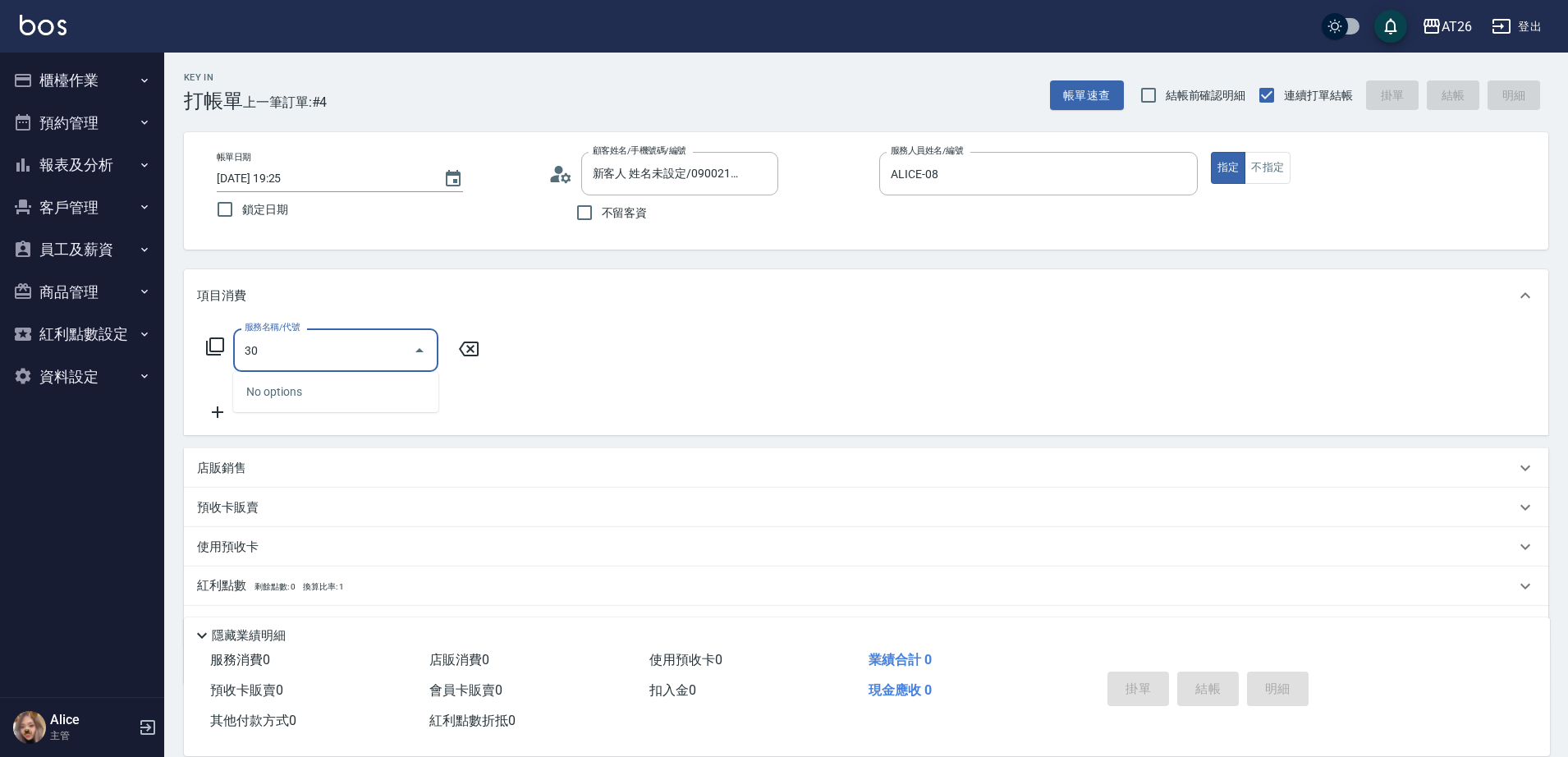
type input "301"
type input "120"
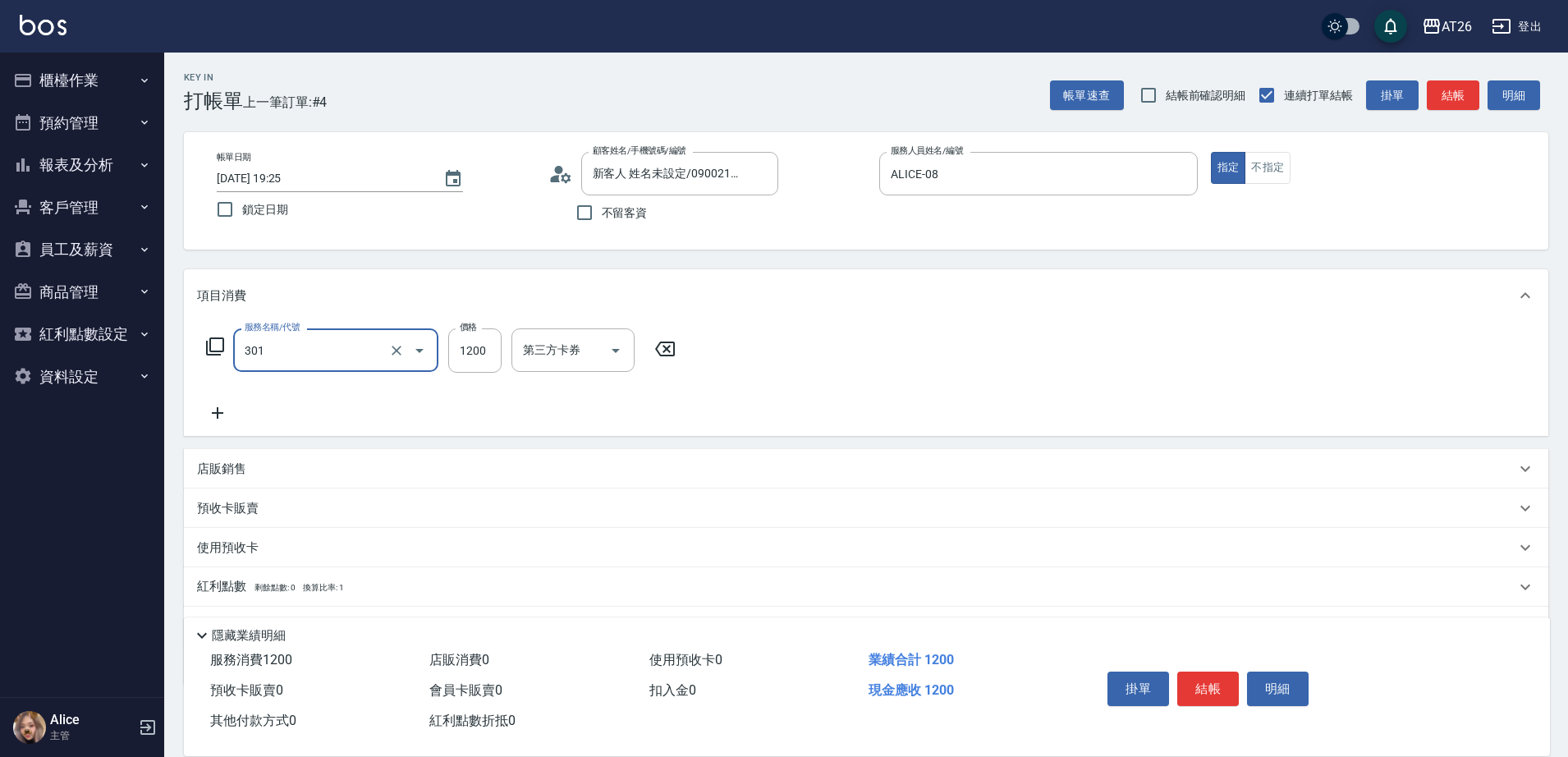
type input "燙髮(301)"
type input "2"
type input "0"
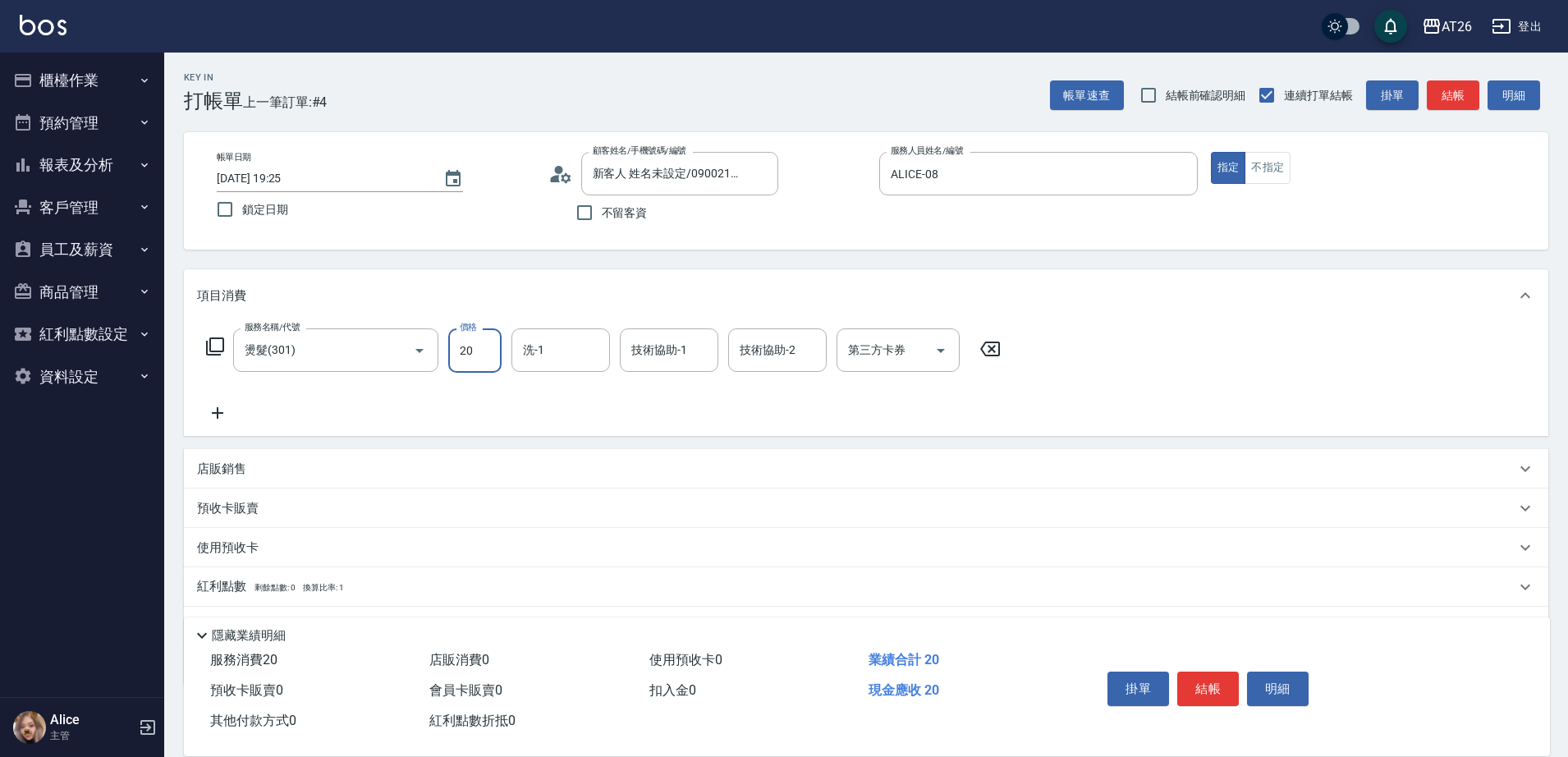
type input "200"
type input "20"
type input "2000"
type input "200"
type input "2000"
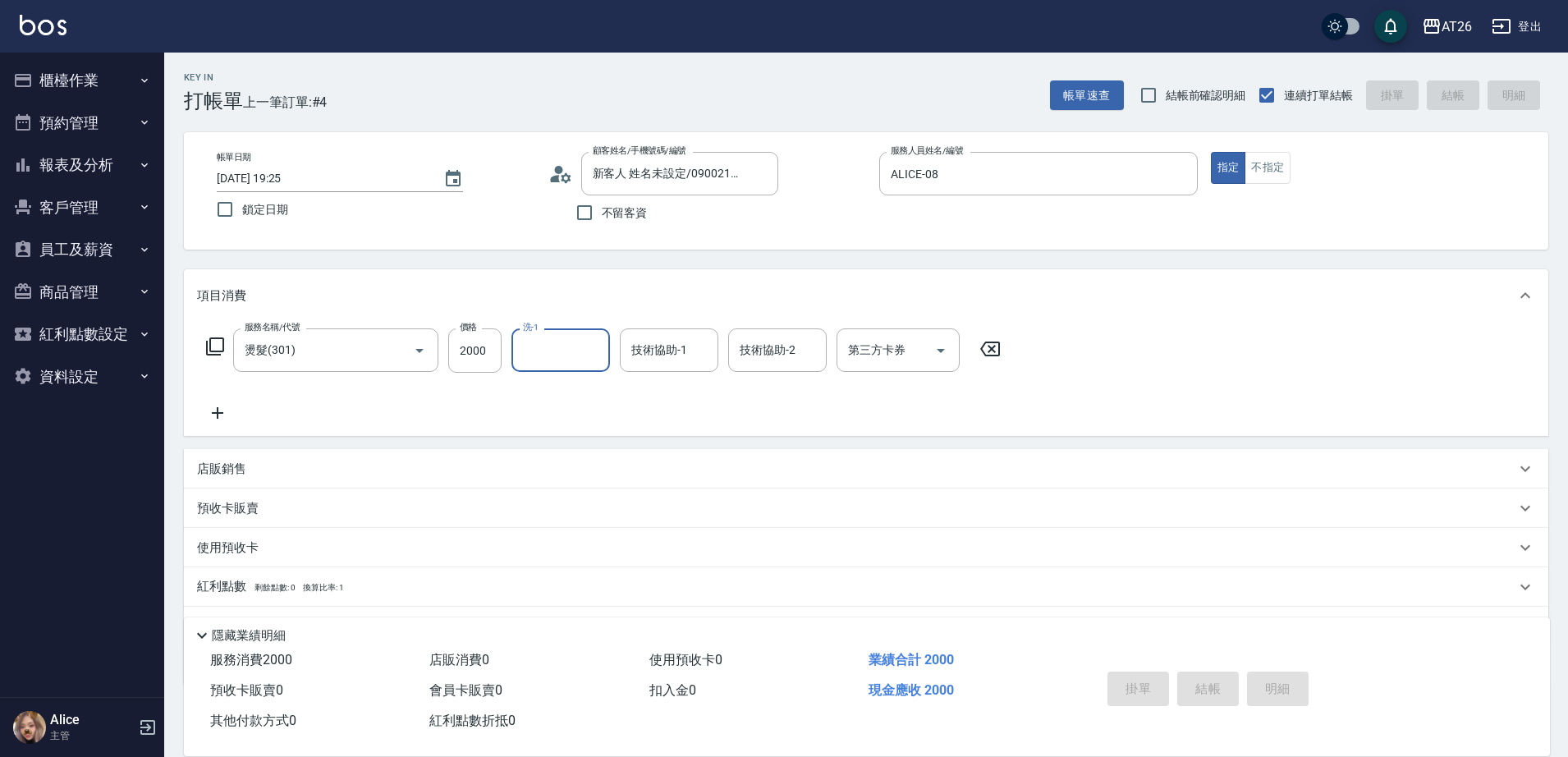
type input "[DATE] 19:27"
type input "0"
